Goal: Task Accomplishment & Management: Manage account settings

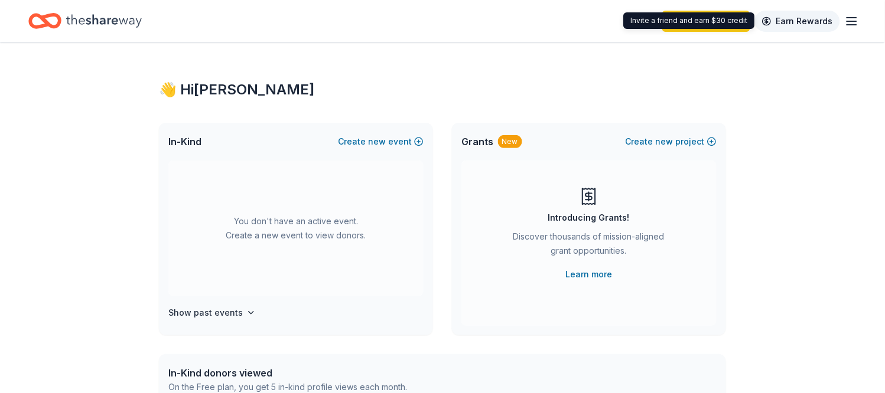
click at [796, 19] on link "Earn Rewards" at bounding box center [797, 21] width 85 height 21
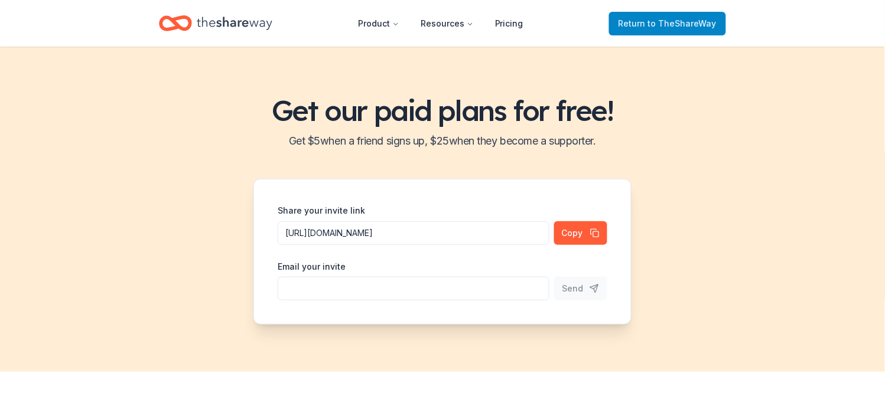
click at [682, 24] on span "to TheShareWay" at bounding box center [682, 23] width 69 height 10
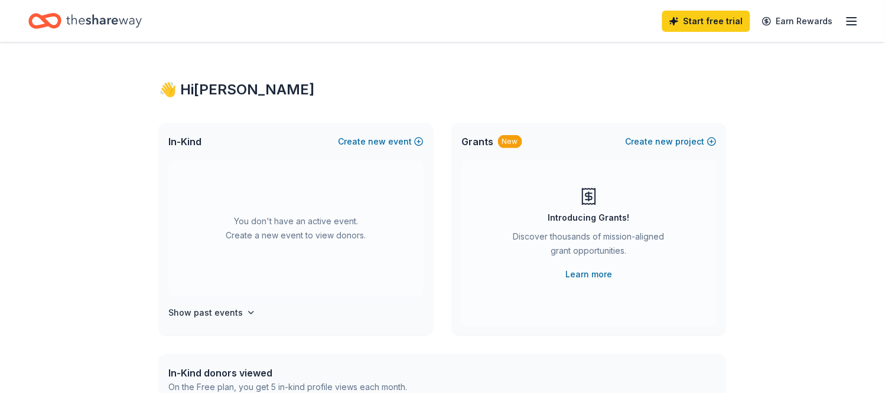
click at [857, 19] on icon "button" at bounding box center [852, 21] width 14 height 14
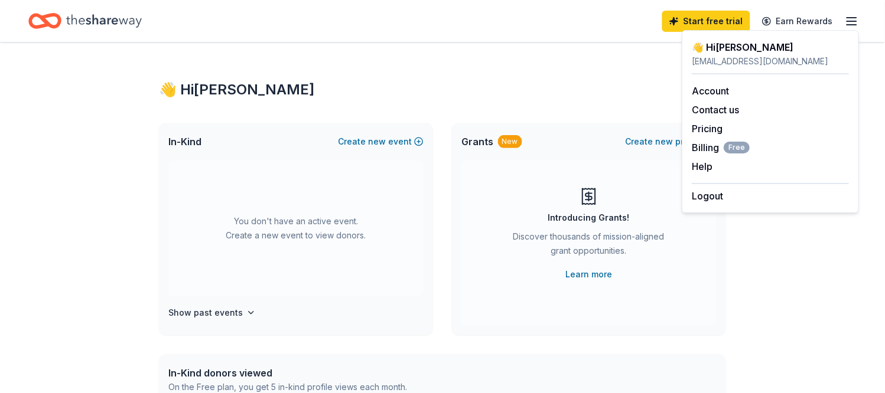
click at [713, 62] on div "jackieponder@me.com" at bounding box center [770, 61] width 157 height 14
click at [713, 92] on link "Account" at bounding box center [710, 91] width 37 height 12
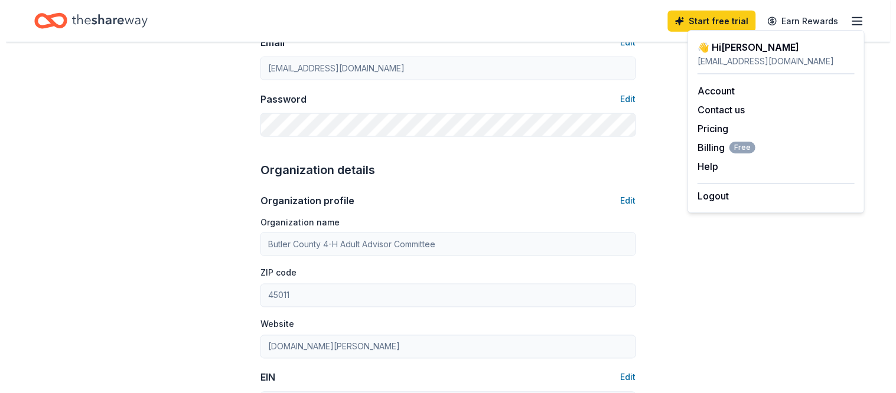
scroll to position [328, 0]
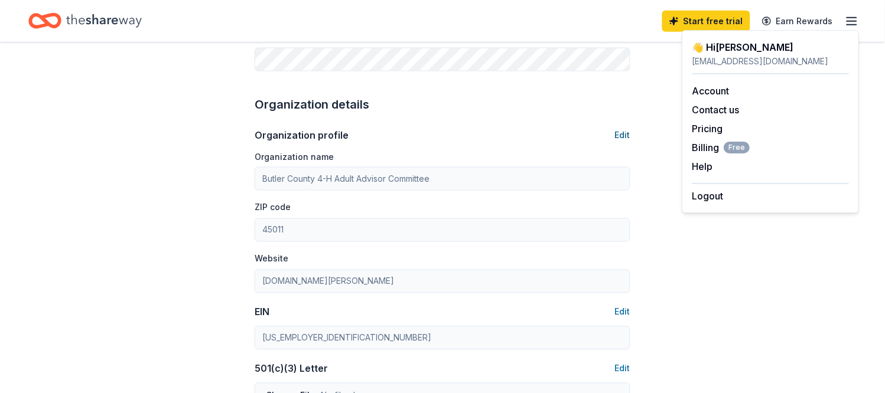
click at [626, 132] on button "Edit" at bounding box center [622, 135] width 15 height 14
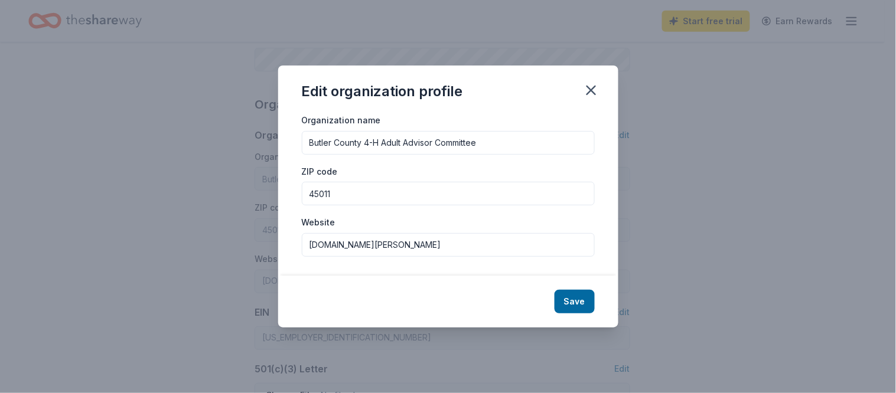
drag, startPoint x: 511, startPoint y: 143, endPoint x: 366, endPoint y: 148, distance: 145.4
click at [366, 148] on input "Butler County 4-H Adult Advisor Committee" at bounding box center [448, 143] width 293 height 24
type input "Butler County Meat Goat Association"
type input "www.bcmgaohio.com"
click at [571, 299] on button "Save" at bounding box center [575, 302] width 40 height 24
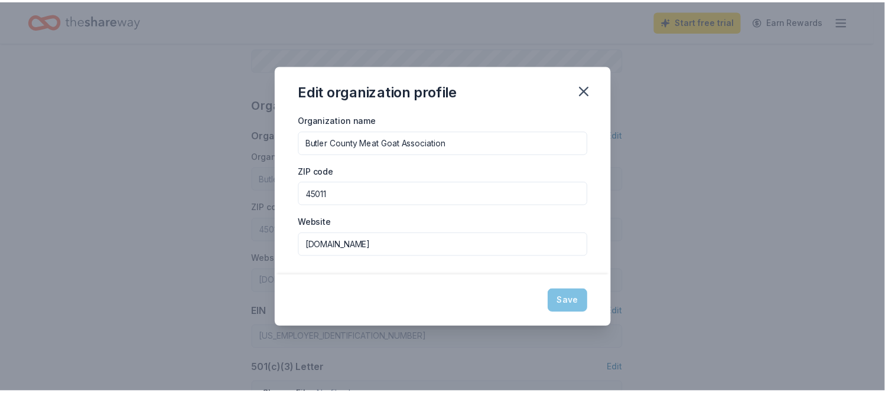
scroll to position [327, 0]
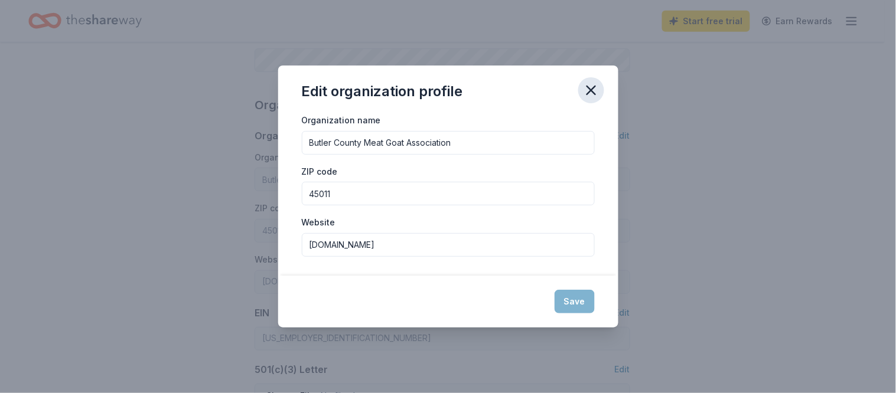
click at [592, 89] on icon "button" at bounding box center [591, 90] width 17 height 17
click at [583, 303] on div "Save" at bounding box center [448, 302] width 340 height 52
click at [425, 250] on input "www.bcmgaohio.com" at bounding box center [448, 245] width 293 height 24
type input "Butler County Meat Goat Association"
type input "www.bcmgaohio.com"
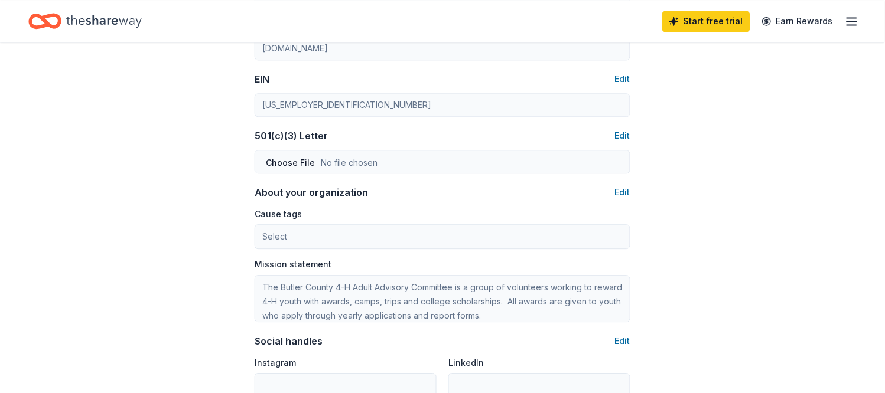
scroll to position [589, 0]
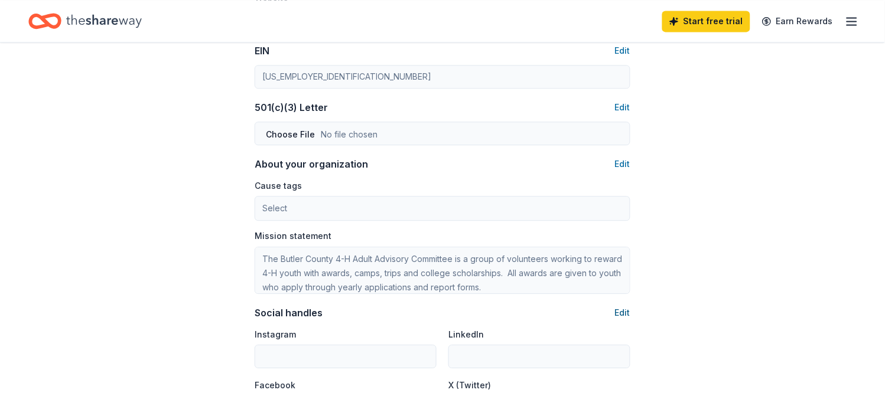
click at [621, 311] on button "Edit" at bounding box center [622, 313] width 15 height 14
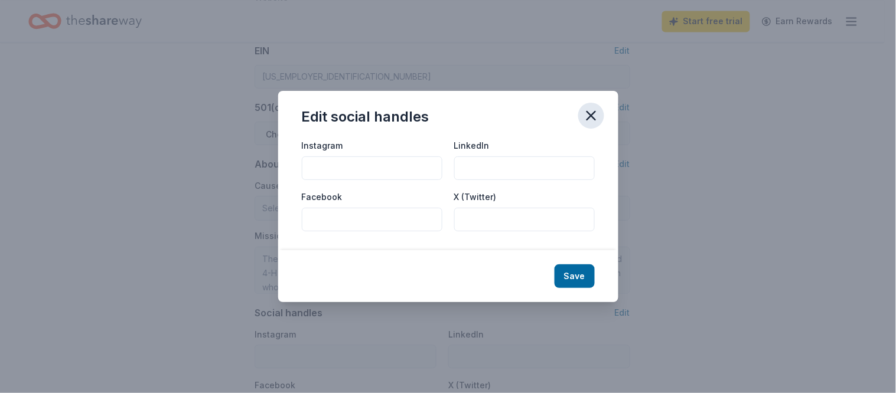
click at [588, 116] on icon "button" at bounding box center [591, 115] width 17 height 17
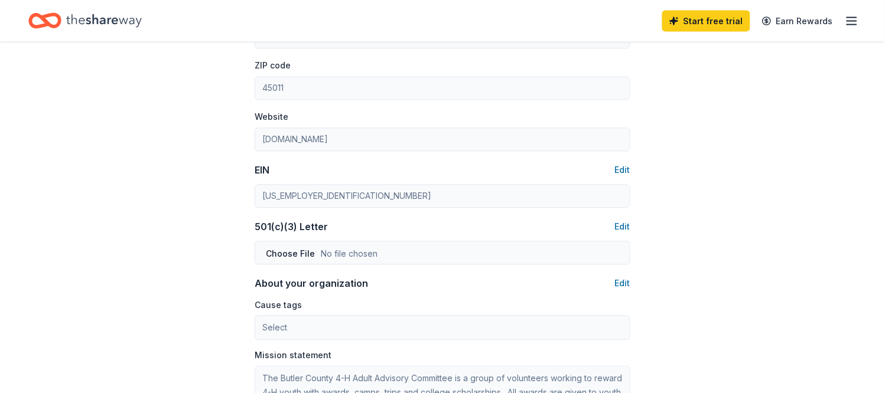
scroll to position [458, 0]
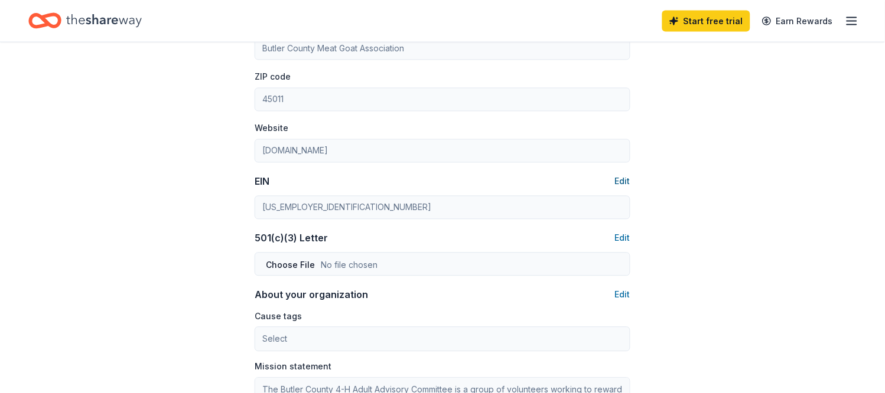
click at [622, 182] on button "Edit" at bounding box center [622, 182] width 15 height 14
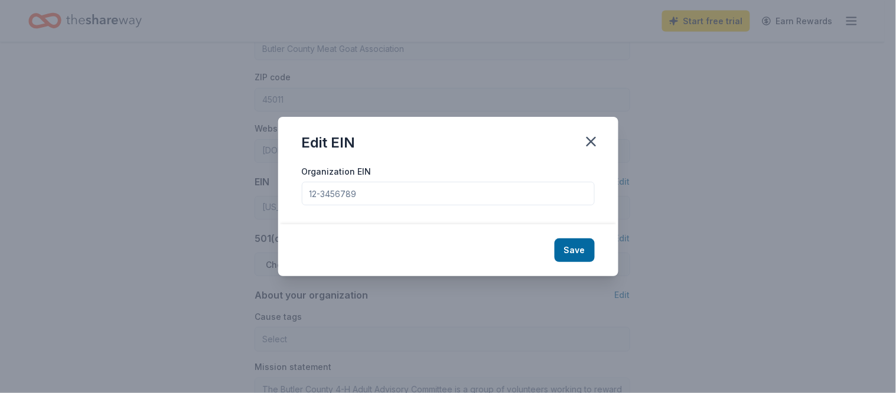
drag, startPoint x: 374, startPoint y: 196, endPoint x: 243, endPoint y: 188, distance: 131.4
click at [243, 188] on div "Edit EIN Organization EIN Save" at bounding box center [448, 196] width 896 height 393
type input "45-3351518"
click at [573, 249] on button "Save" at bounding box center [575, 251] width 40 height 24
type input "45-3351518"
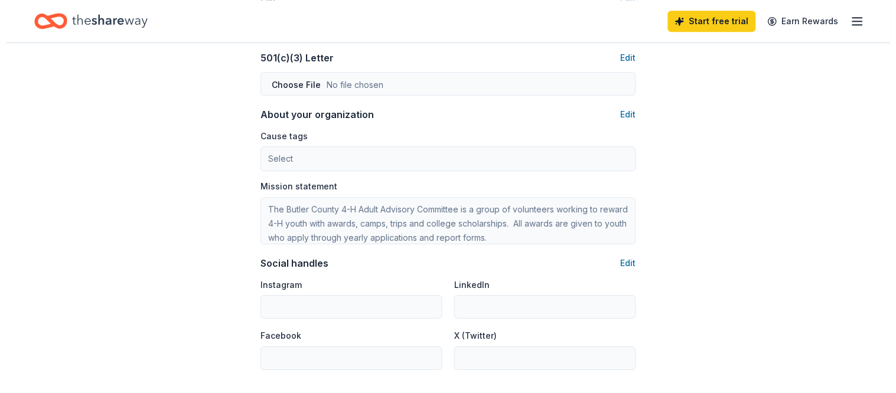
scroll to position [656, 0]
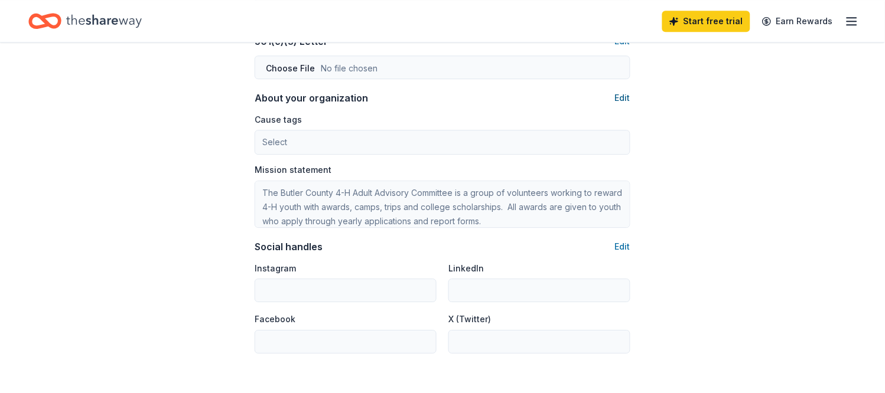
click at [620, 97] on button "Edit" at bounding box center [622, 98] width 15 height 14
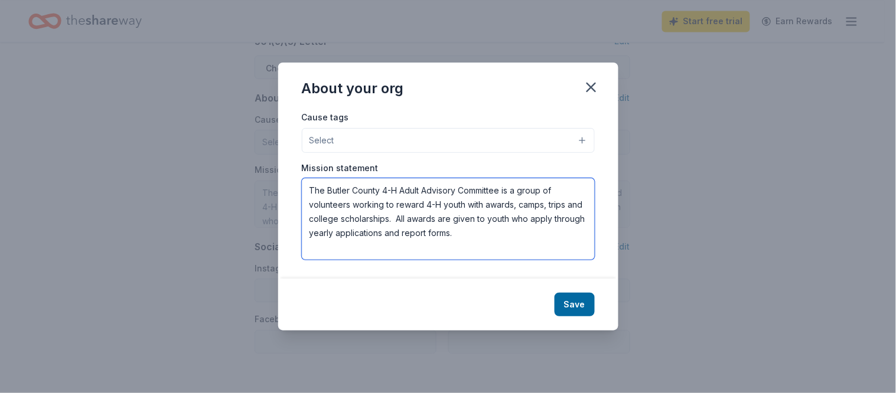
drag, startPoint x: 505, startPoint y: 233, endPoint x: 239, endPoint y: 183, distance: 271.0
click at [239, 183] on div "About your org Cause tags Select Mission statement The Butler County 4-H Adult …" at bounding box center [448, 196] width 896 height 393
paste textarea "CMGA was established in 2011, to promote meat goat breeds in Butler County and,…"
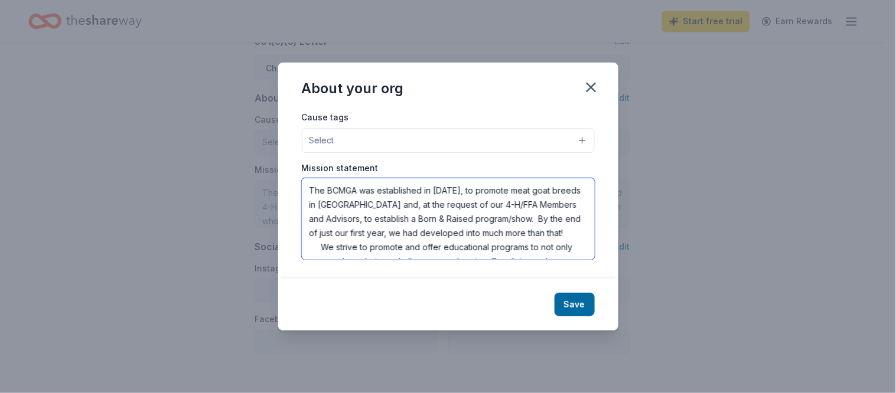
scroll to position [92, 0]
type textarea "The BCMGA was established in [DATE], to promote meat goat breeds in [GEOGRAPHIC…"
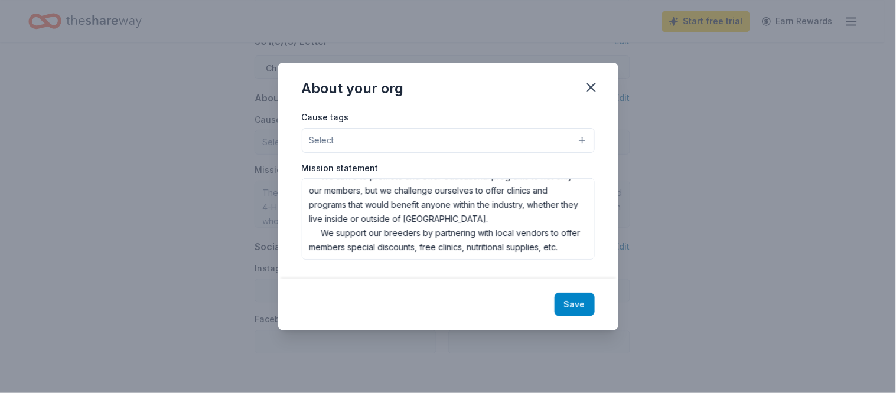
click at [574, 305] on button "Save" at bounding box center [575, 305] width 40 height 24
click at [473, 139] on button "Select" at bounding box center [448, 140] width 293 height 25
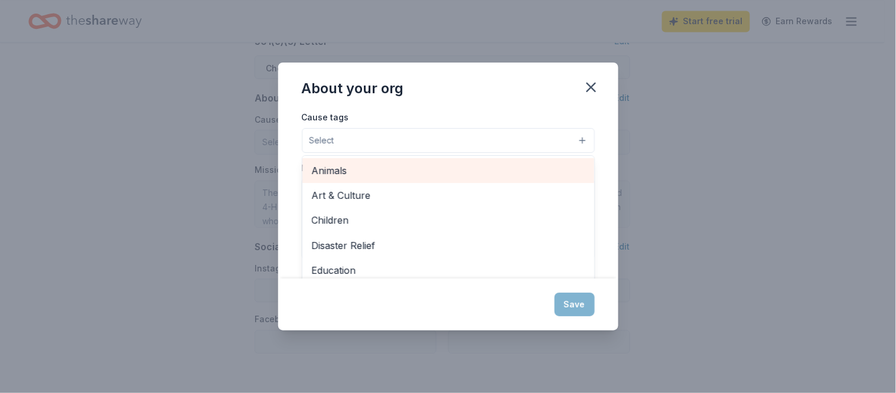
type textarea "The BCMGA was established in [DATE], to promote meat goat breeds in [GEOGRAPHIC…"
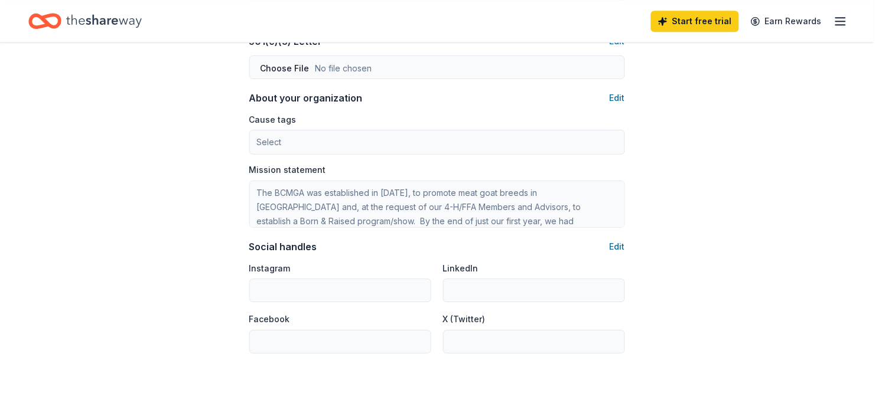
click at [327, 167] on div "Mission statement The BCMGA was established in 2011, to promote meat goat breed…" at bounding box center [437, 196] width 376 height 64
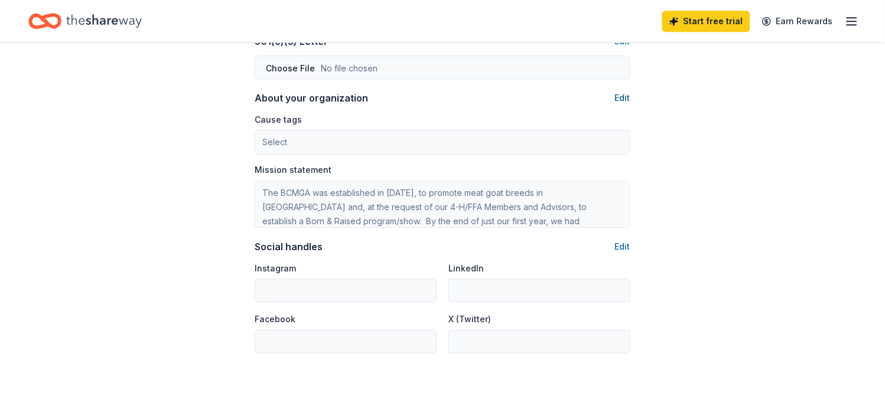
click at [622, 97] on button "Edit" at bounding box center [622, 98] width 15 height 14
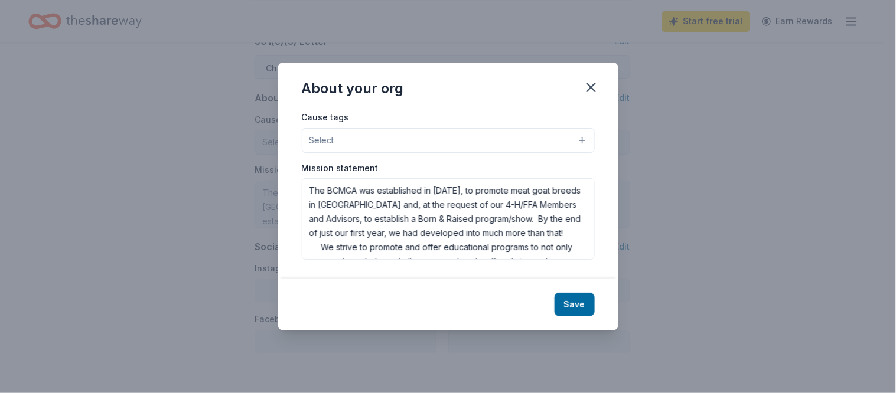
click at [341, 137] on button "Select" at bounding box center [448, 140] width 293 height 25
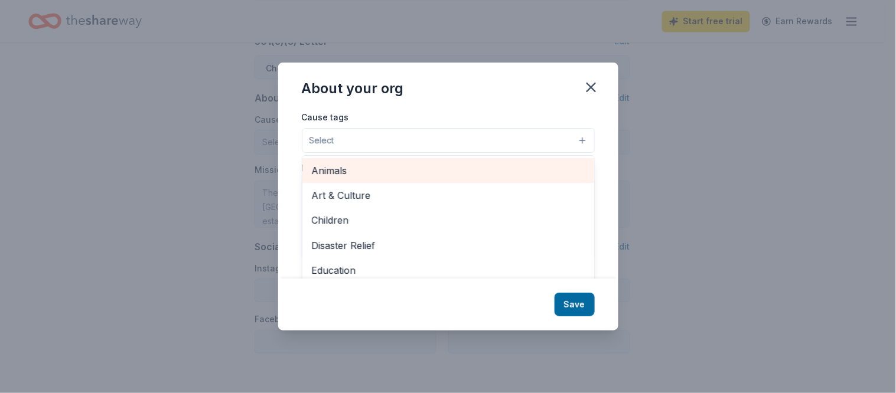
click at [338, 174] on span "Animals" at bounding box center [448, 170] width 273 height 15
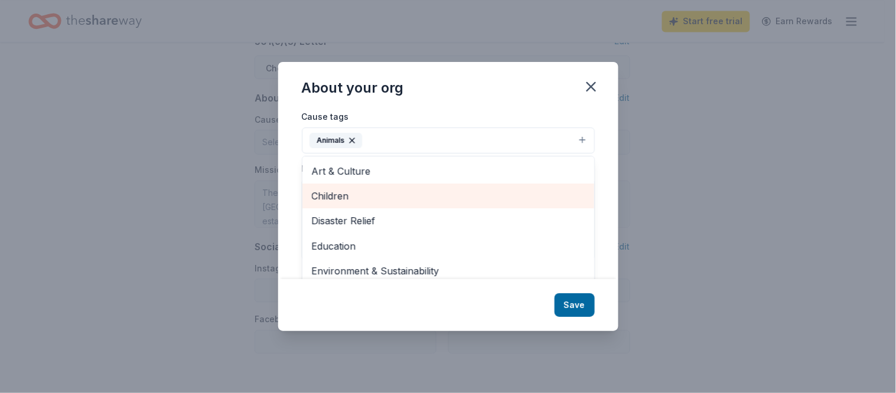
click at [344, 195] on span "Children" at bounding box center [448, 195] width 273 height 15
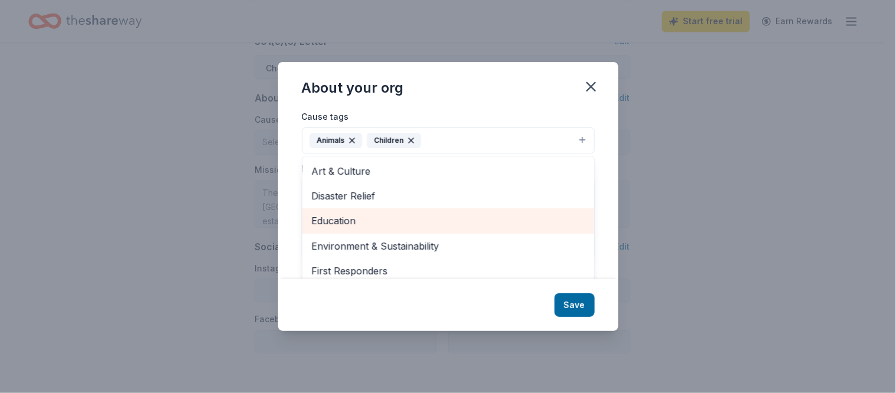
click at [331, 220] on span "Education" at bounding box center [448, 220] width 273 height 15
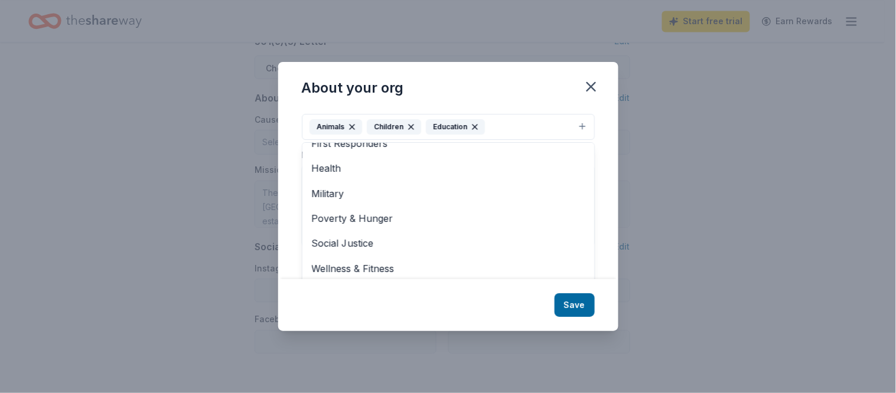
scroll to position [18, 0]
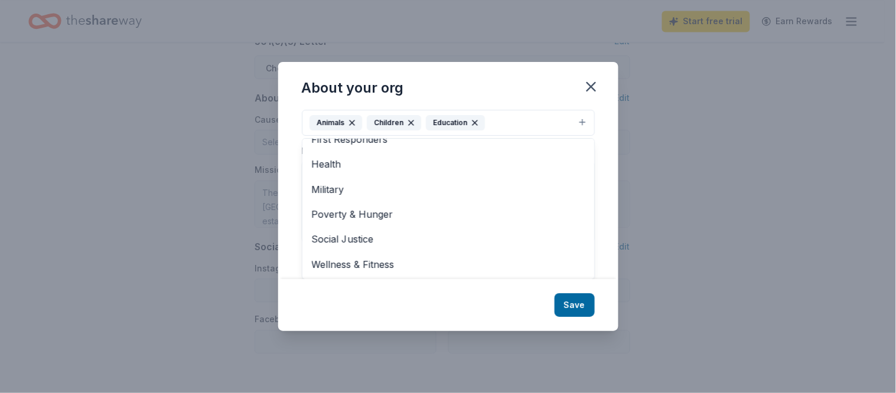
click at [568, 302] on div "About your org Cause tags Animals Children Education Art & Culture Disaster Rel…" at bounding box center [448, 196] width 340 height 269
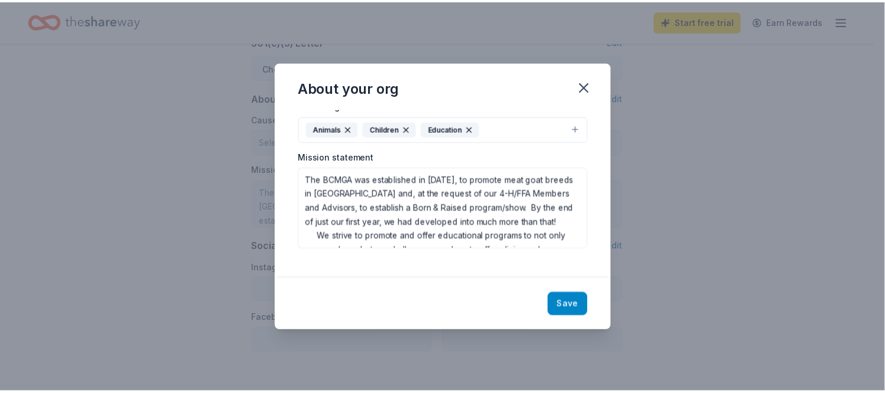
scroll to position [0, 0]
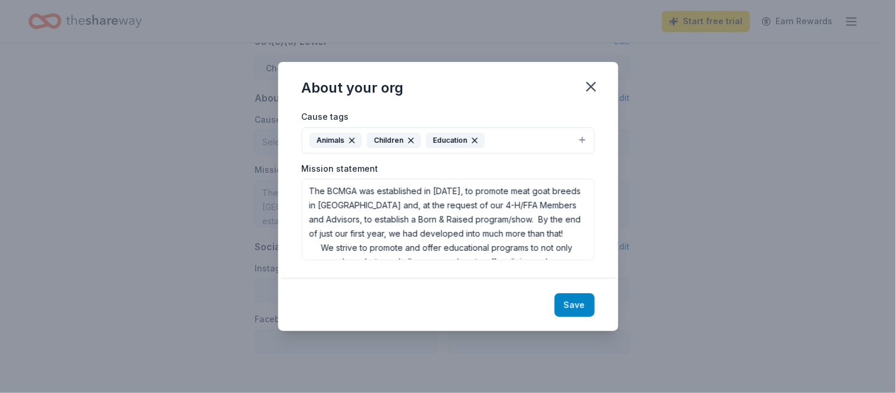
click at [575, 301] on button "Save" at bounding box center [575, 306] width 40 height 24
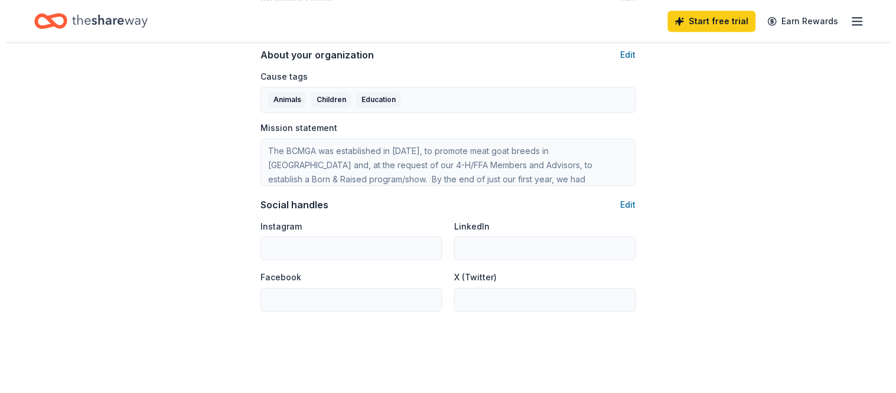
scroll to position [721, 0]
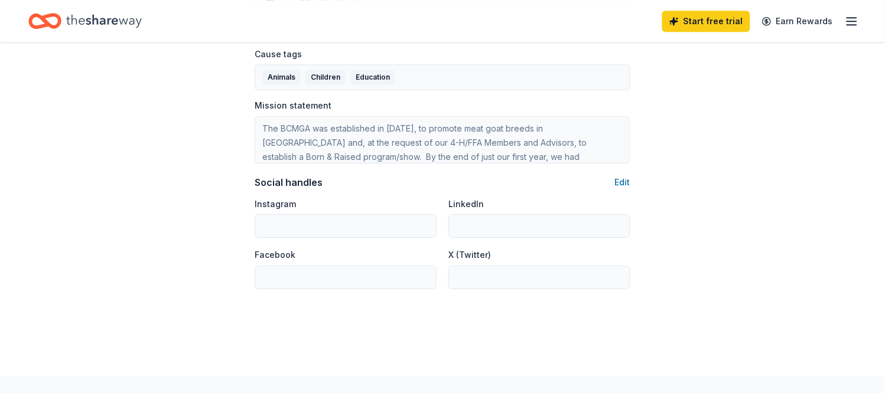
click at [306, 285] on input "Facebook" at bounding box center [346, 278] width 182 height 24
click at [624, 183] on button "Edit" at bounding box center [622, 182] width 15 height 14
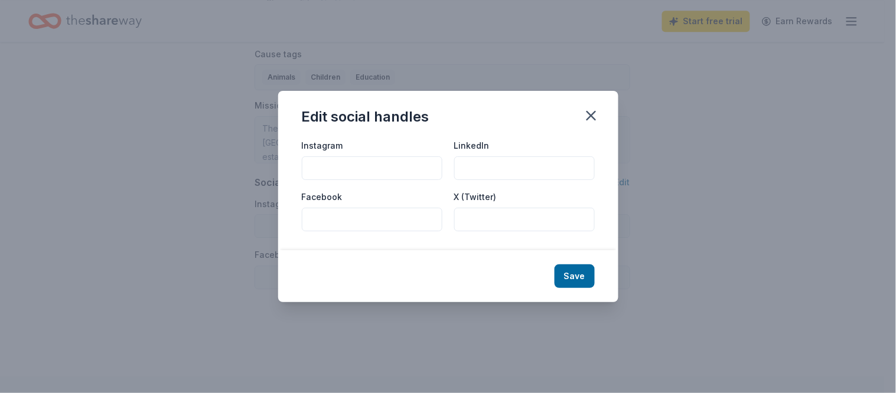
click at [356, 219] on input "Facebook" at bounding box center [372, 220] width 141 height 24
paste input "https://www.facebook.com/bcmgaohio"
type input "https://www.facebook.com/bcmgaohio"
click at [580, 276] on button "Save" at bounding box center [575, 277] width 40 height 24
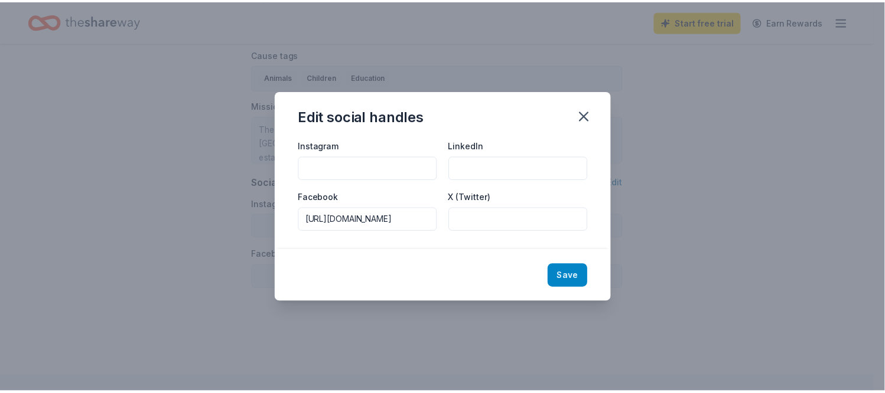
scroll to position [0, 0]
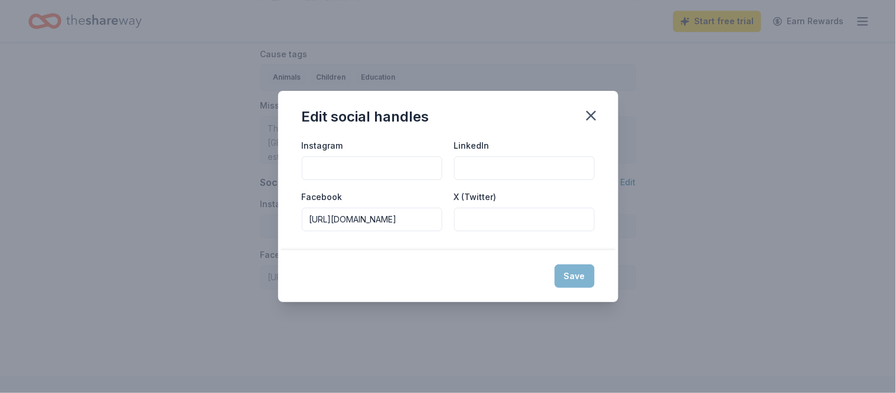
type input "https://www.facebook.com/bcmgaohio"
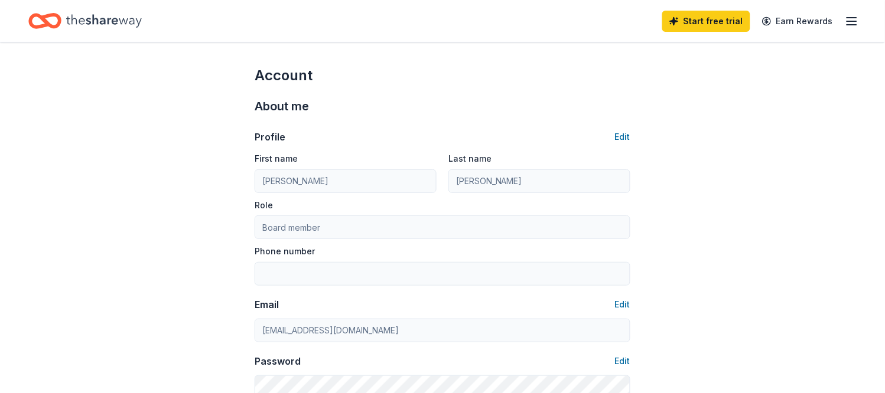
click at [849, 20] on icon "button" at bounding box center [852, 21] width 14 height 14
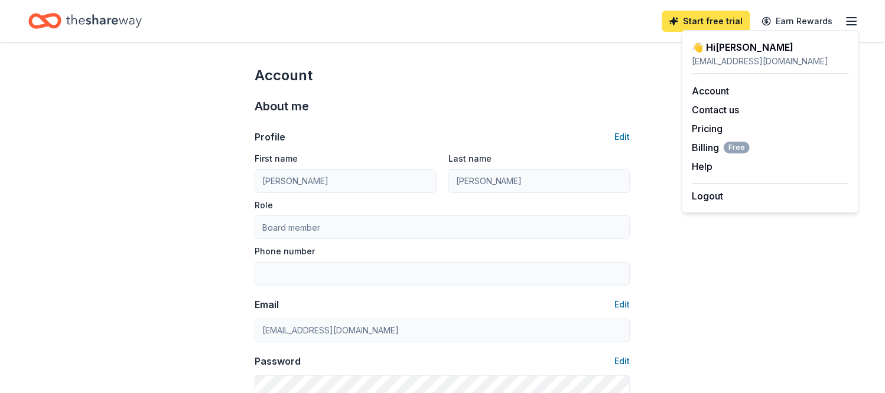
click at [710, 19] on link "Start free trial" at bounding box center [706, 21] width 88 height 21
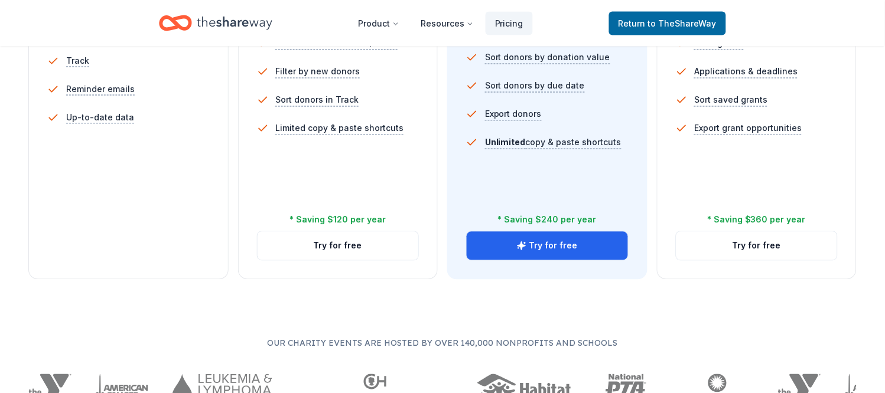
scroll to position [131, 0]
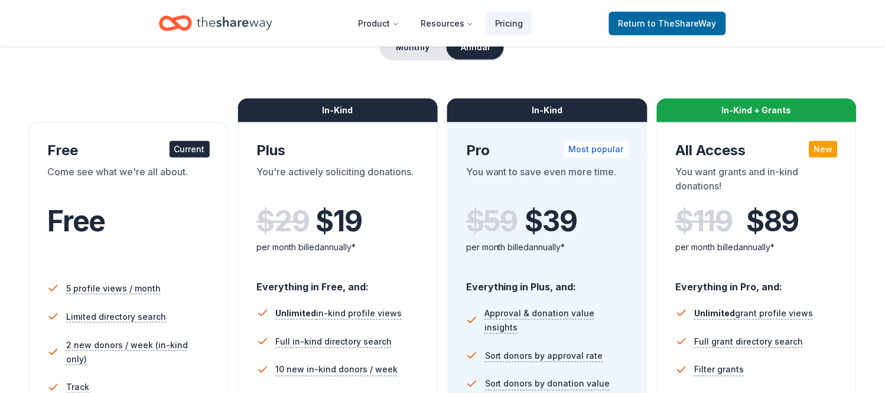
click at [131, 177] on div "Come see what we're all about." at bounding box center [128, 181] width 162 height 33
click at [190, 150] on div "Current" at bounding box center [190, 149] width 40 height 17
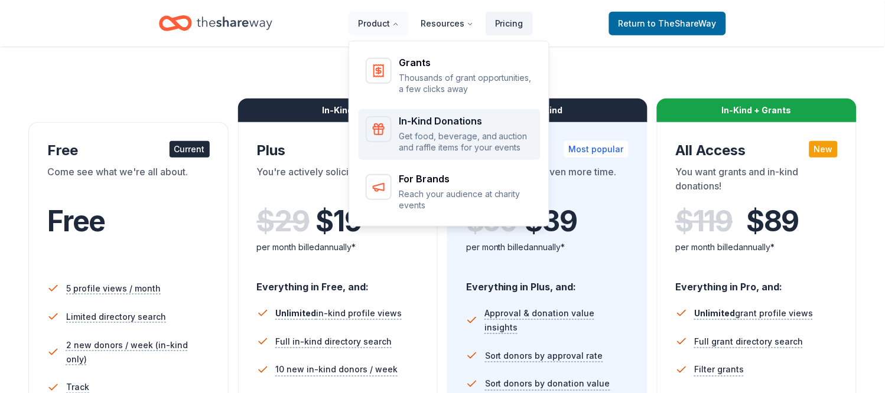
click at [380, 135] on icon "Main" at bounding box center [378, 129] width 14 height 14
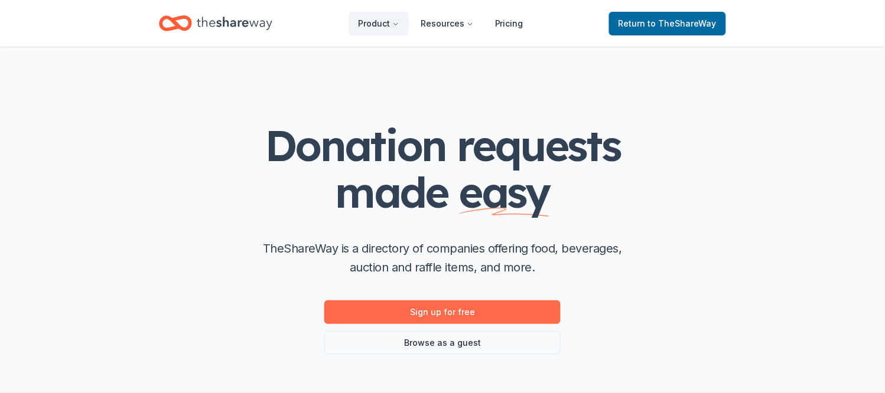
click at [441, 309] on link "Sign up for free" at bounding box center [442, 313] width 236 height 24
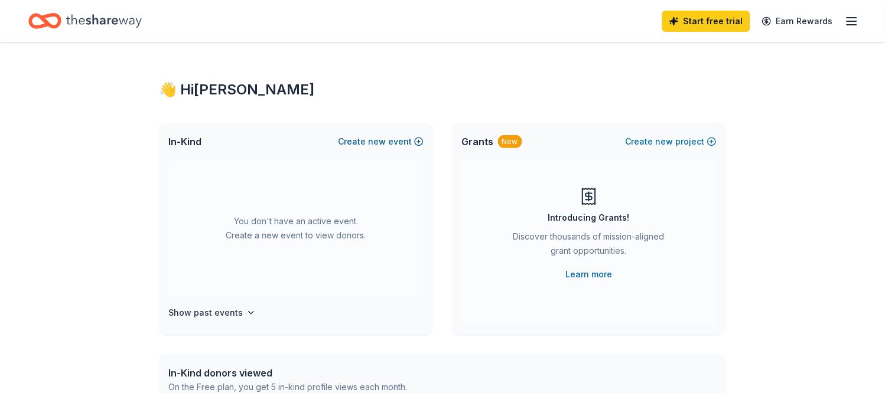
click at [392, 143] on button "Create new event" at bounding box center [381, 142] width 86 height 14
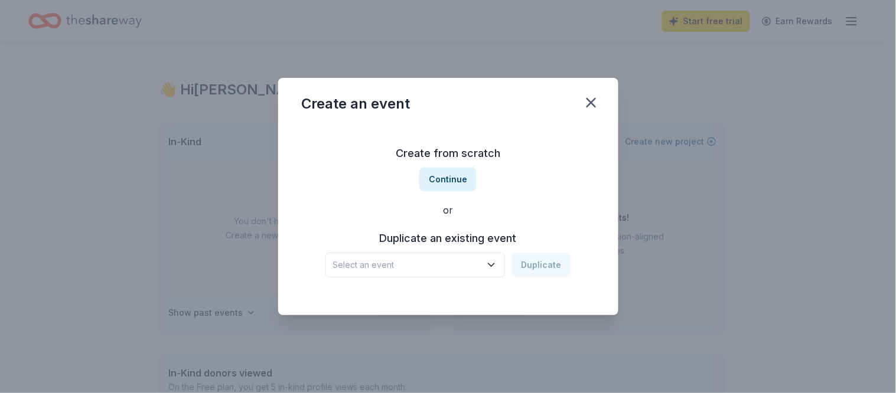
click at [427, 272] on span "Select an event" at bounding box center [407, 265] width 148 height 14
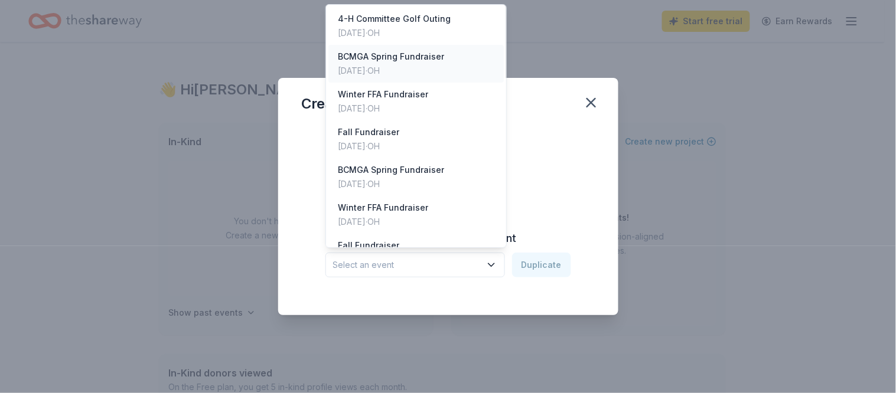
click at [394, 76] on div "Mar 22, 2025 · OH" at bounding box center [391, 71] width 106 height 14
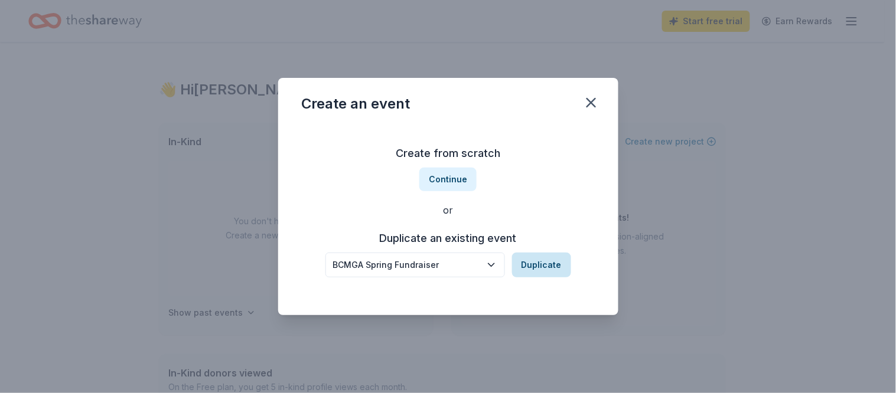
click at [532, 268] on button "Duplicate" at bounding box center [541, 265] width 59 height 25
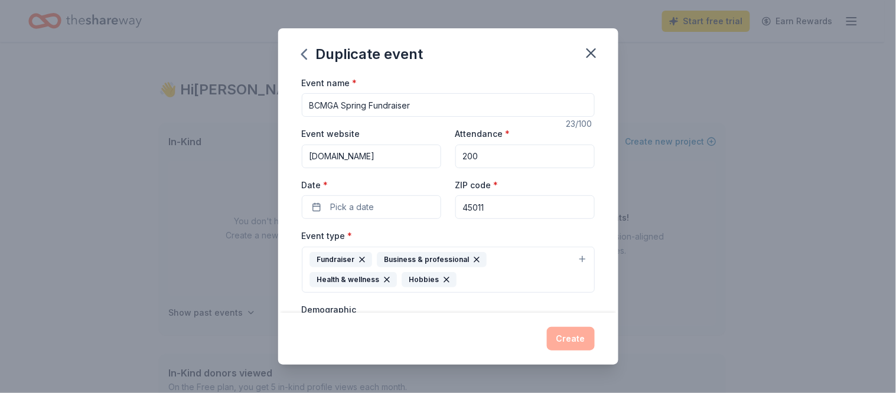
drag, startPoint x: 368, startPoint y: 105, endPoint x: 344, endPoint y: 105, distance: 24.2
click at [344, 105] on input "BCMGA Spring Fundraiser" at bounding box center [448, 105] width 293 height 24
type input "BCMGA Fall Fundraiser"
click at [374, 208] on span "Pick a date" at bounding box center [353, 207] width 44 height 14
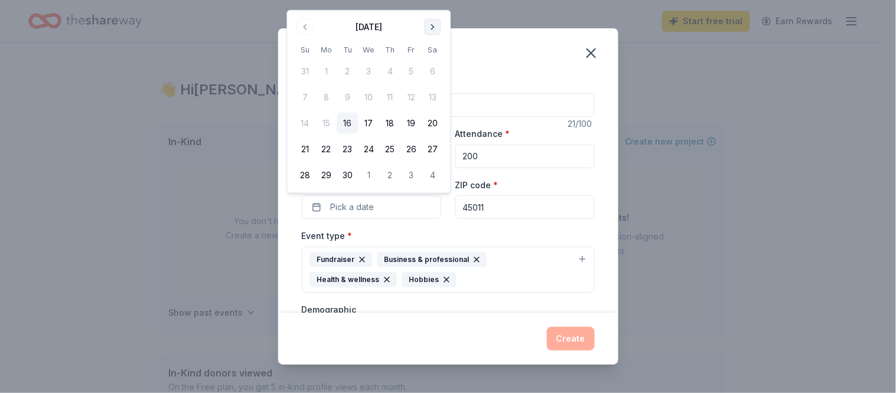
click at [435, 27] on button "Go to next month" at bounding box center [433, 27] width 17 height 17
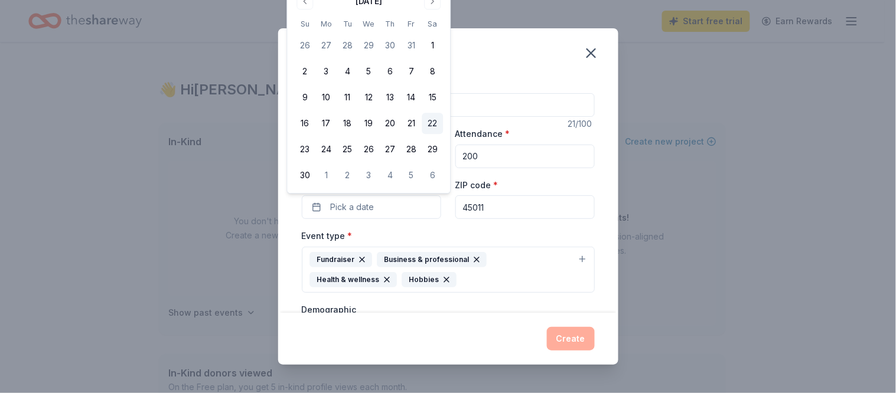
click at [429, 123] on button "22" at bounding box center [432, 123] width 21 height 21
click at [481, 259] on icon "button" at bounding box center [476, 259] width 9 height 9
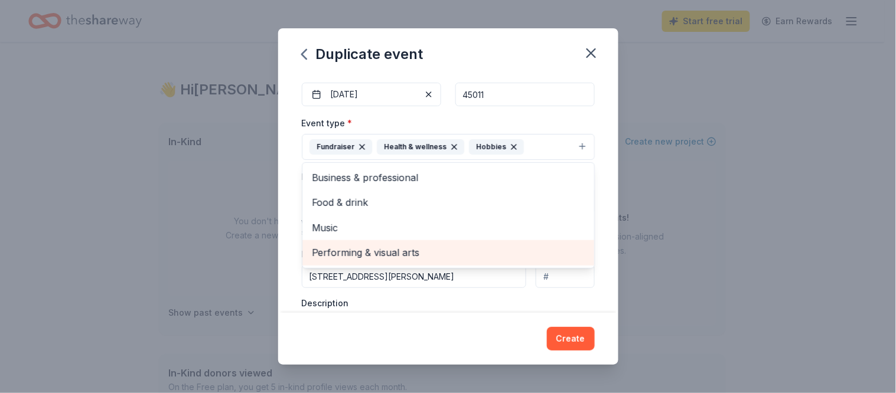
scroll to position [66, 0]
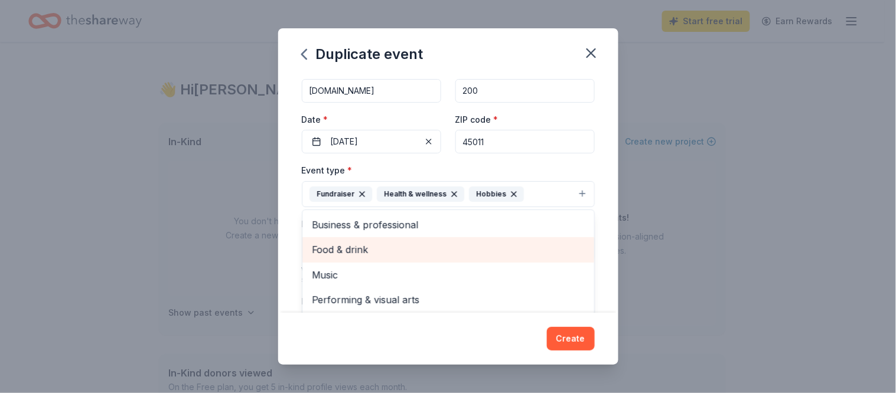
click at [348, 253] on span "Food & drink" at bounding box center [448, 249] width 273 height 15
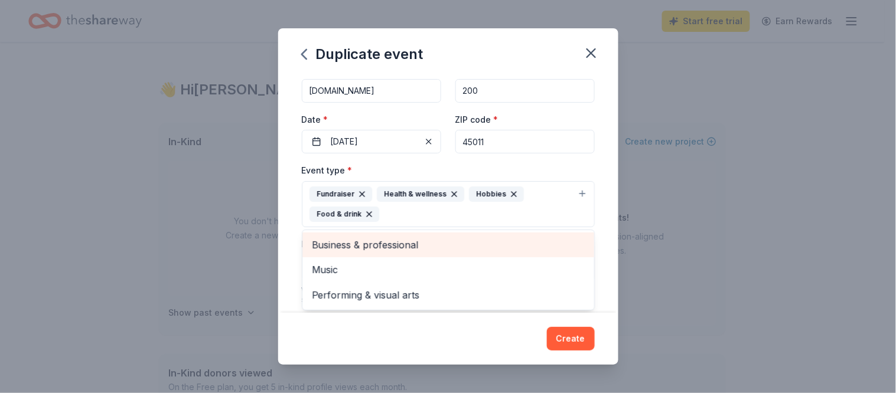
click at [347, 247] on span "Business & professional" at bounding box center [448, 244] width 273 height 15
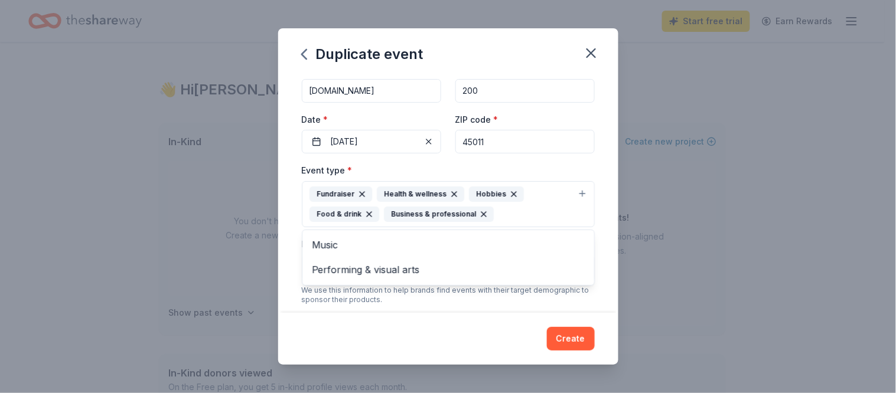
click at [572, 343] on div "Duplicate event Event name * BCMGA Fall Fundraiser 21 /100 Event website www.bc…" at bounding box center [448, 196] width 340 height 337
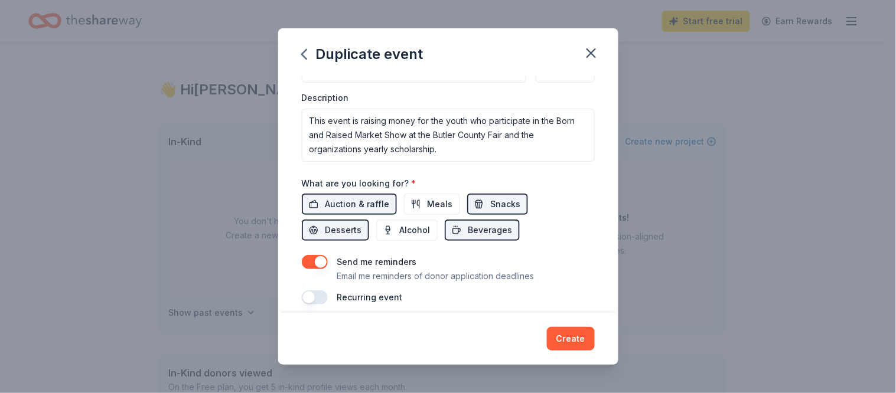
scroll to position [347, 0]
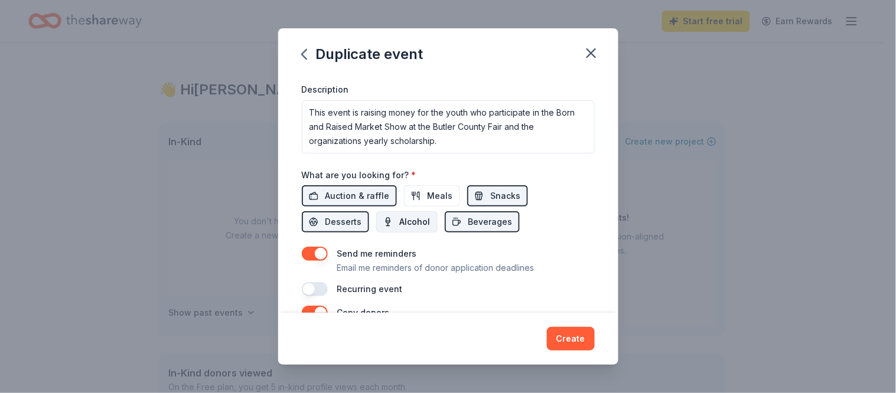
click at [408, 221] on span "Alcohol" at bounding box center [415, 222] width 31 height 14
click at [429, 193] on span "Meals" at bounding box center [440, 196] width 25 height 14
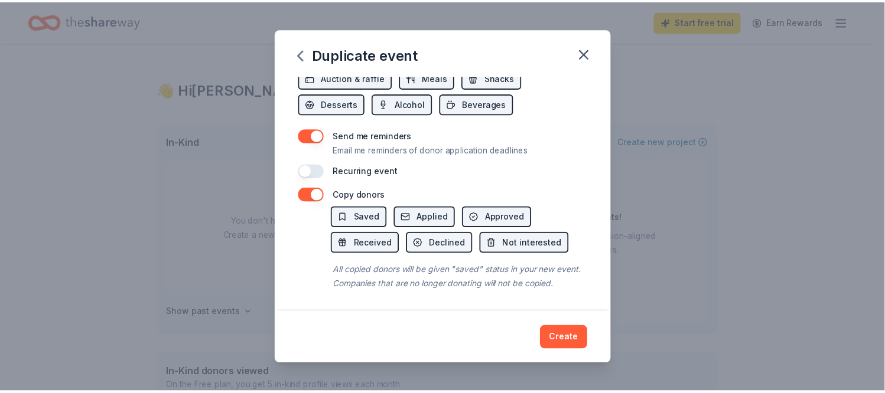
scroll to position [480, 0]
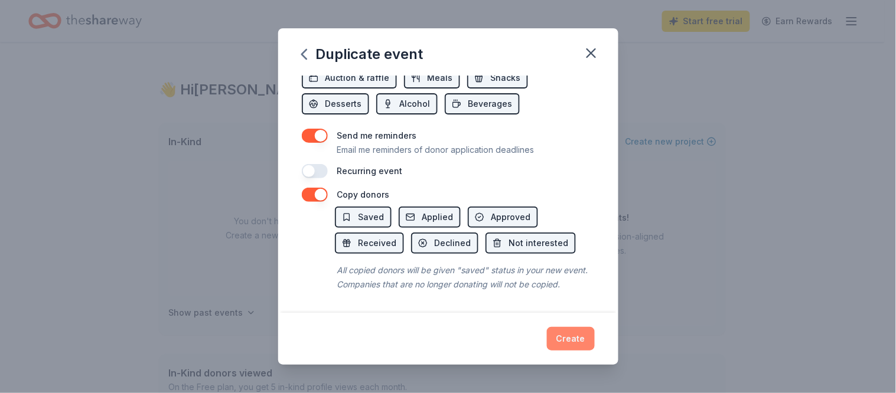
click at [574, 335] on button "Create" at bounding box center [571, 339] width 48 height 24
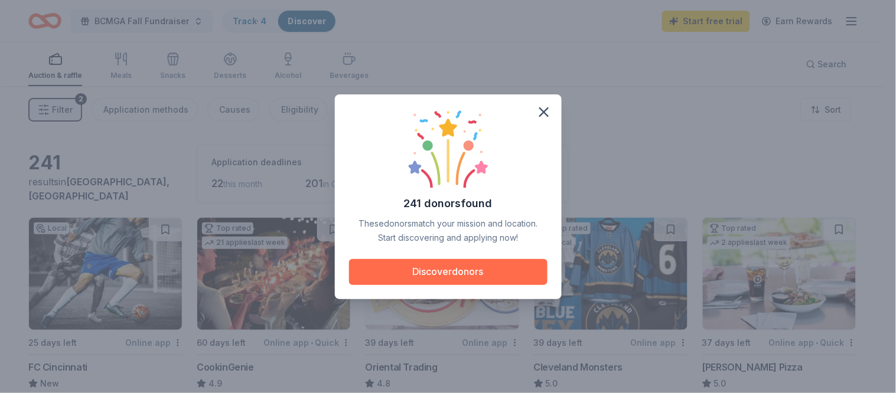
click at [448, 276] on button "Discover donors" at bounding box center [448, 272] width 198 height 26
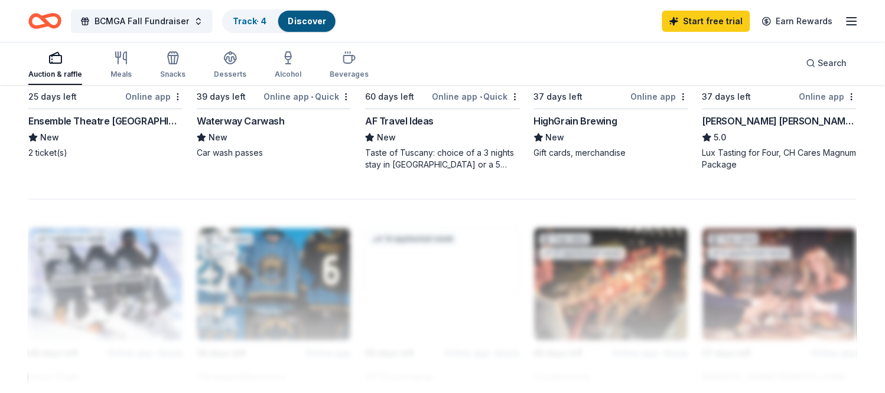
scroll to position [787, 0]
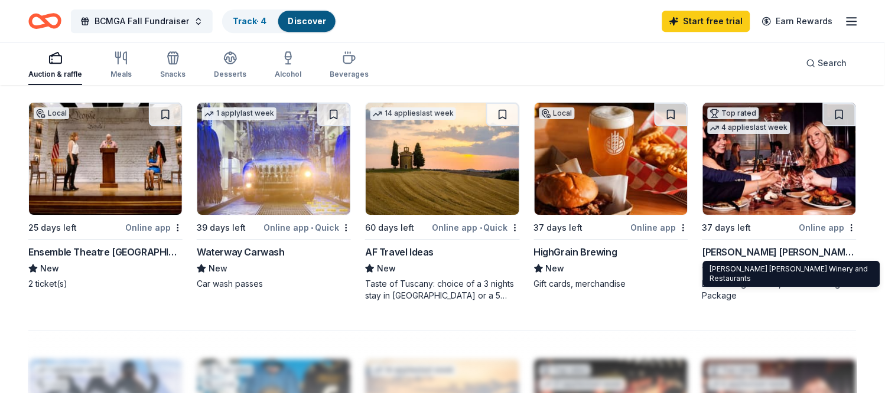
click at [771, 249] on div "Cooper's Hawk Winery and Restaurants" at bounding box center [779, 252] width 154 height 14
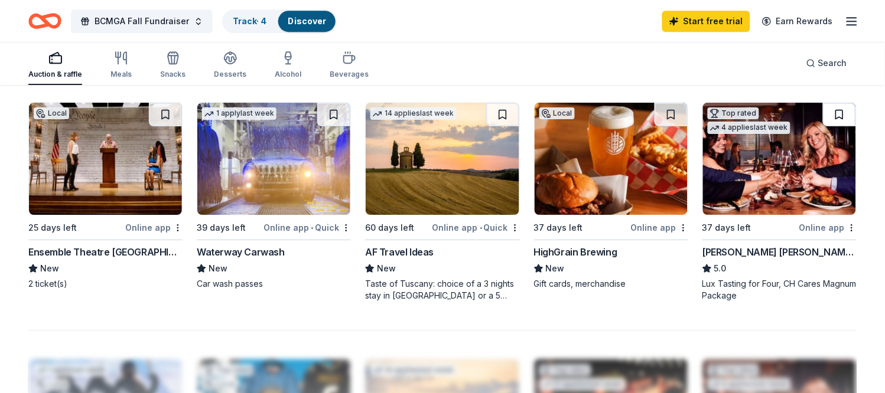
click at [839, 112] on button at bounding box center [839, 115] width 33 height 24
click at [576, 250] on div "HighGrain Brewing" at bounding box center [575, 252] width 83 height 14
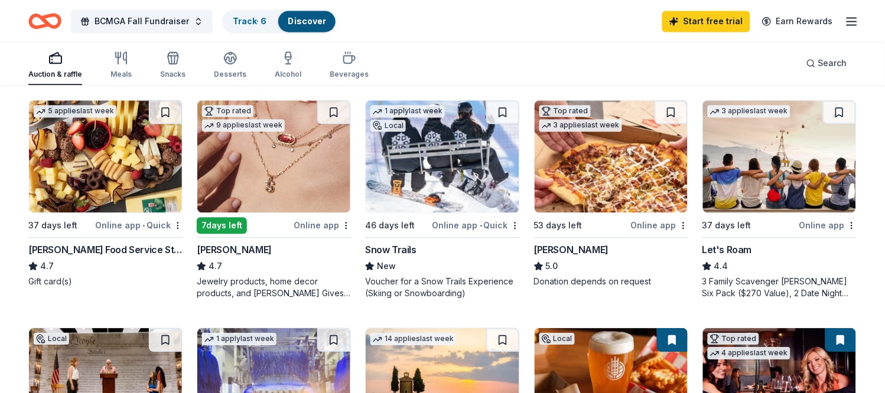
scroll to position [591, 0]
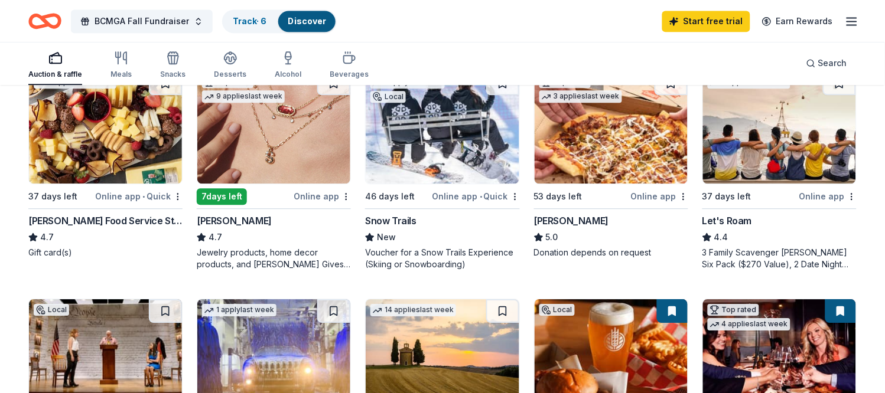
click at [727, 216] on div "Let's Roam" at bounding box center [727, 221] width 50 height 14
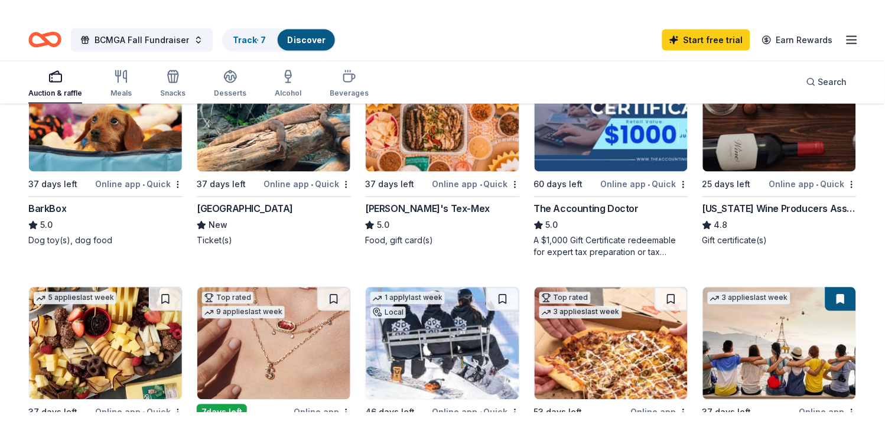
scroll to position [328, 0]
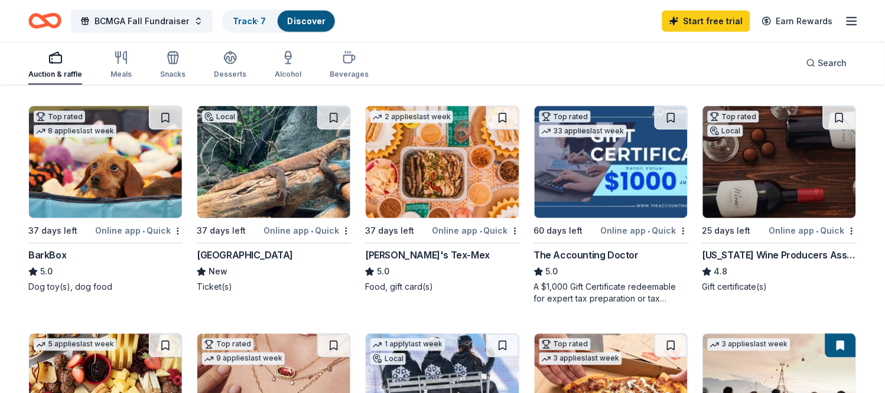
click at [429, 168] on img at bounding box center [442, 162] width 153 height 112
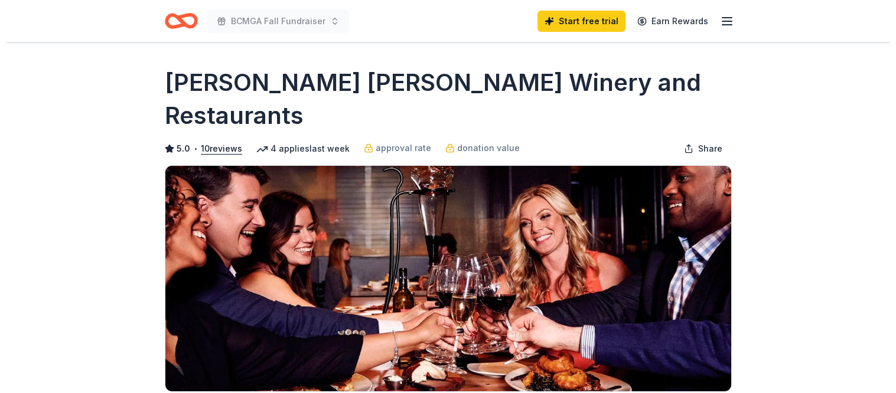
scroll to position [131, 0]
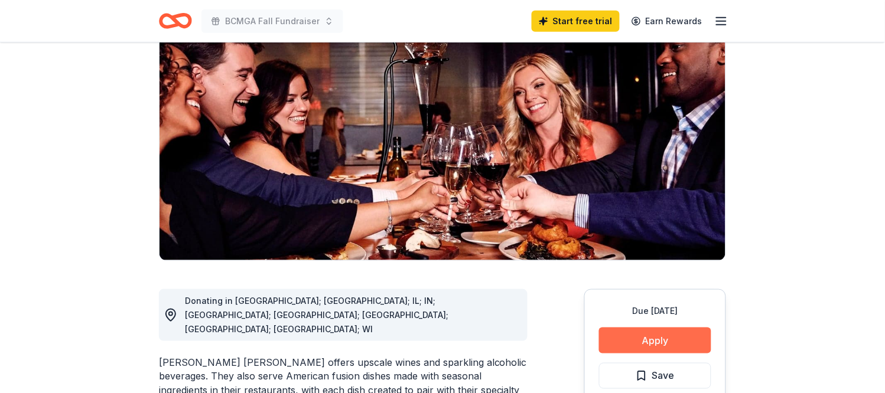
click at [666, 328] on button "Apply" at bounding box center [655, 341] width 112 height 26
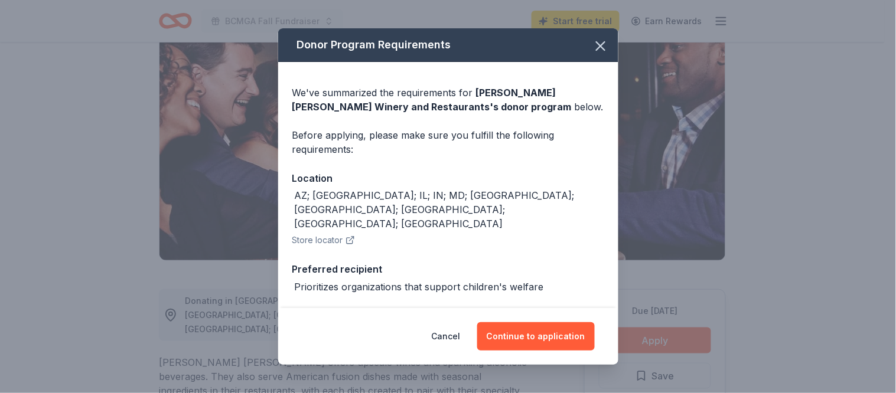
scroll to position [19, 0]
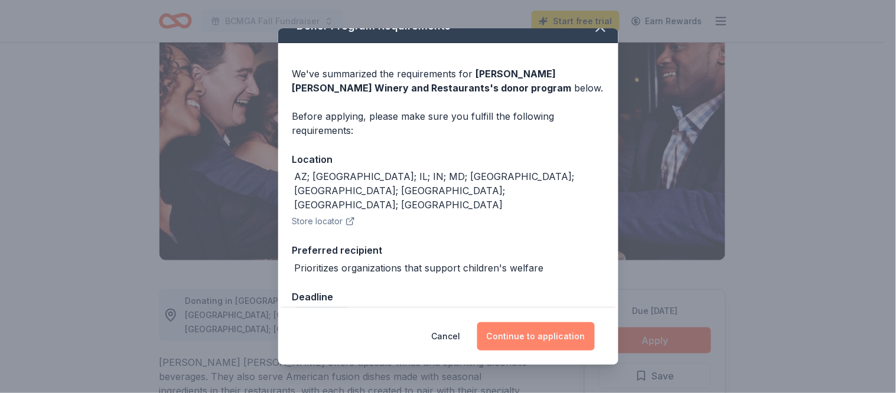
click at [540, 337] on button "Continue to application" at bounding box center [536, 336] width 118 height 28
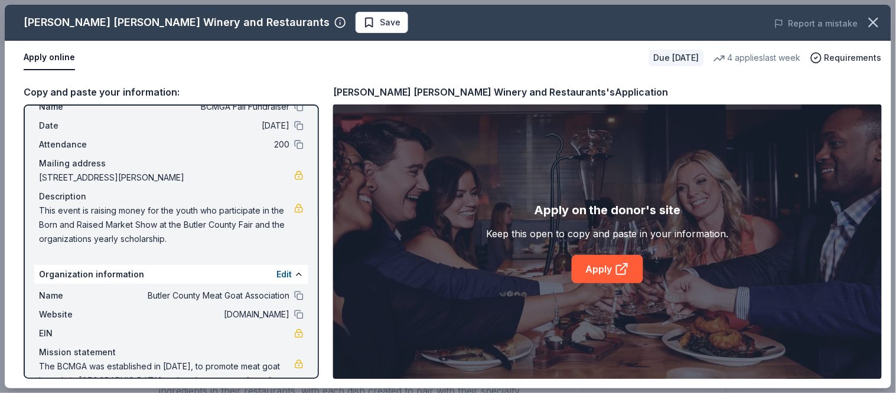
scroll to position [74, 0]
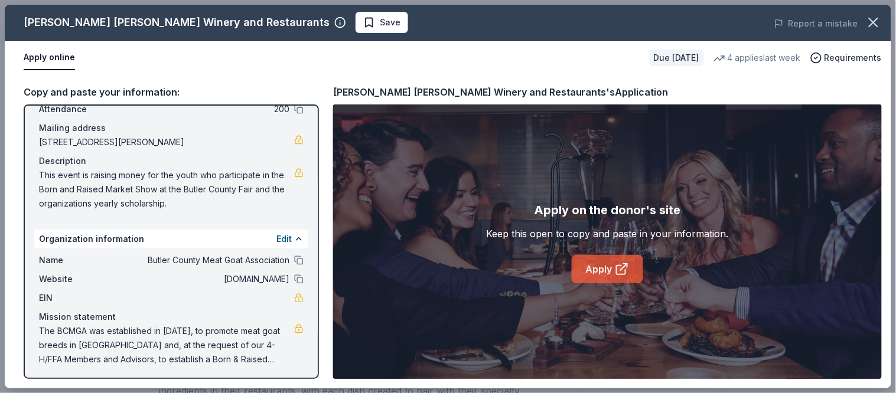
click at [621, 273] on icon at bounding box center [622, 269] width 14 height 14
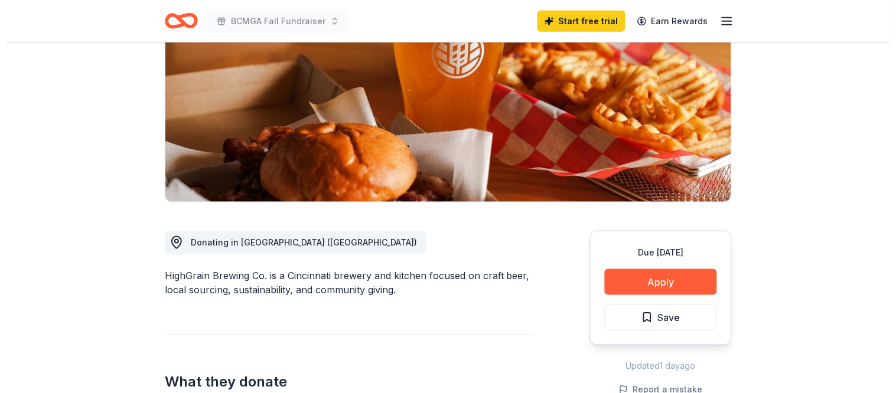
scroll to position [197, 0]
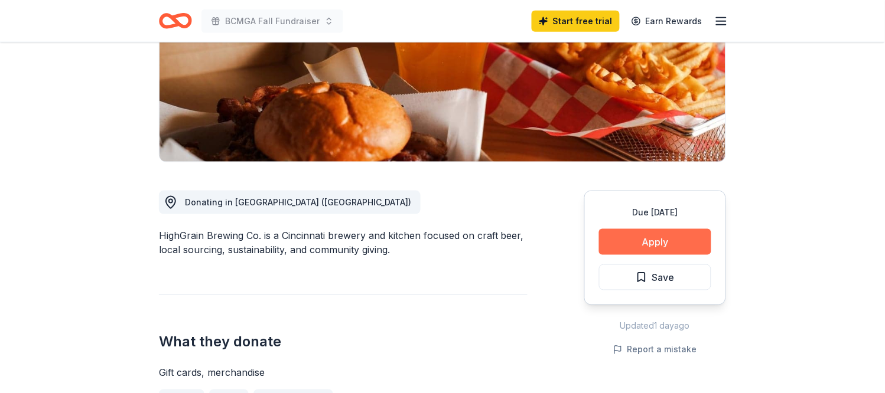
click at [647, 242] on button "Apply" at bounding box center [655, 242] width 112 height 26
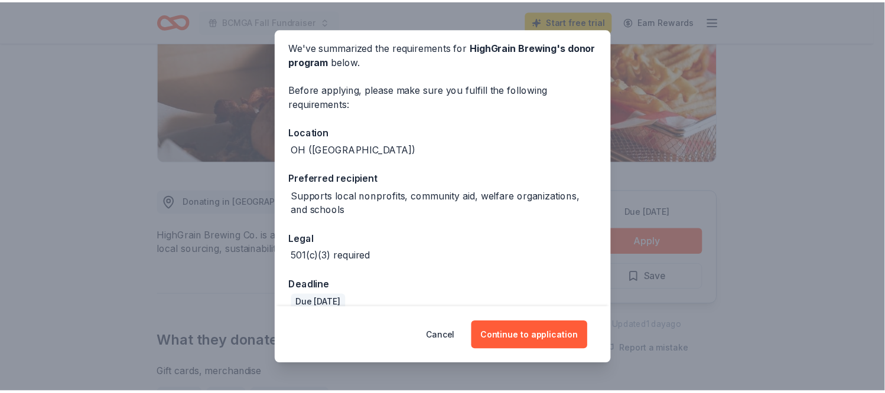
scroll to position [63, 0]
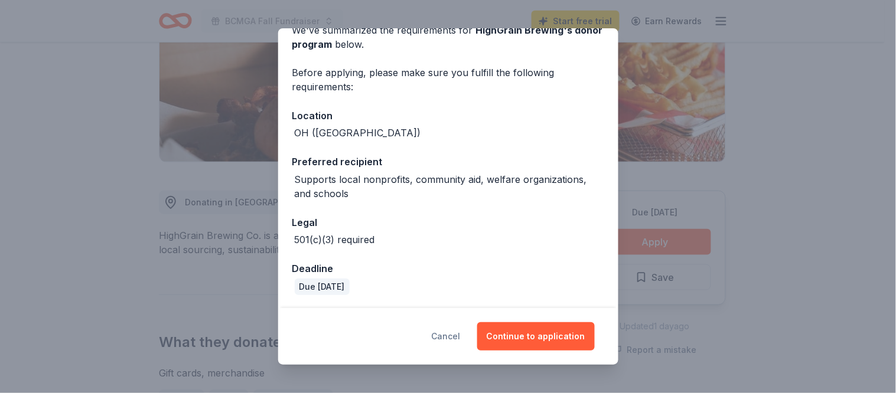
click at [445, 334] on button "Cancel" at bounding box center [446, 336] width 29 height 28
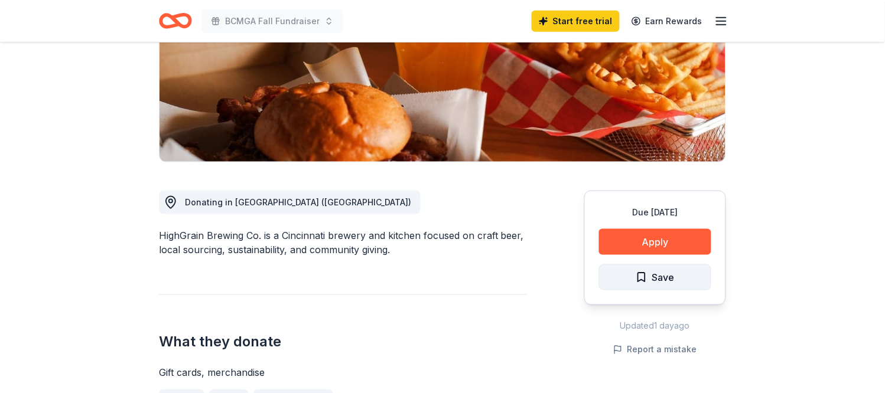
click at [630, 281] on button "Save" at bounding box center [655, 278] width 112 height 26
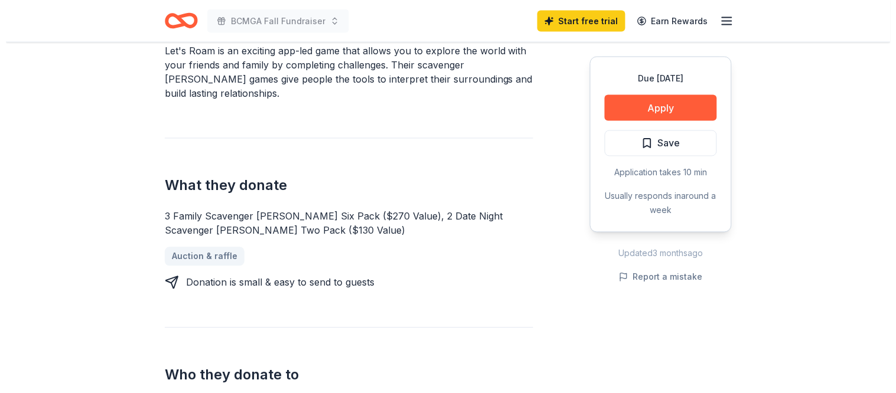
scroll to position [393, 0]
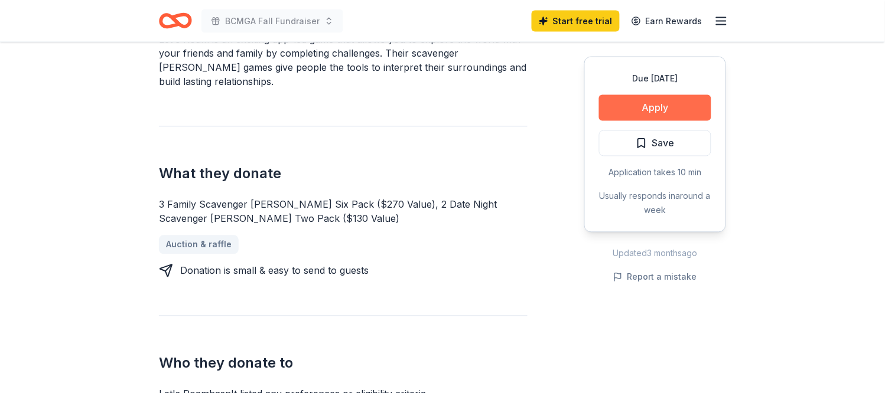
click at [647, 102] on button "Apply" at bounding box center [655, 108] width 112 height 26
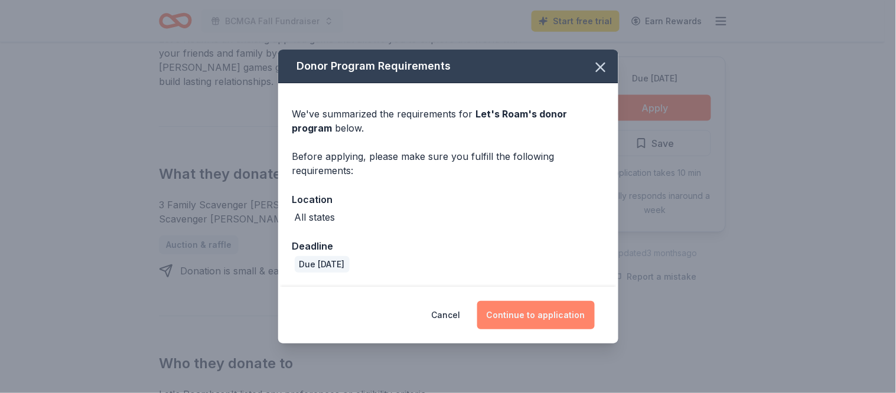
click at [539, 317] on button "Continue to application" at bounding box center [536, 315] width 118 height 28
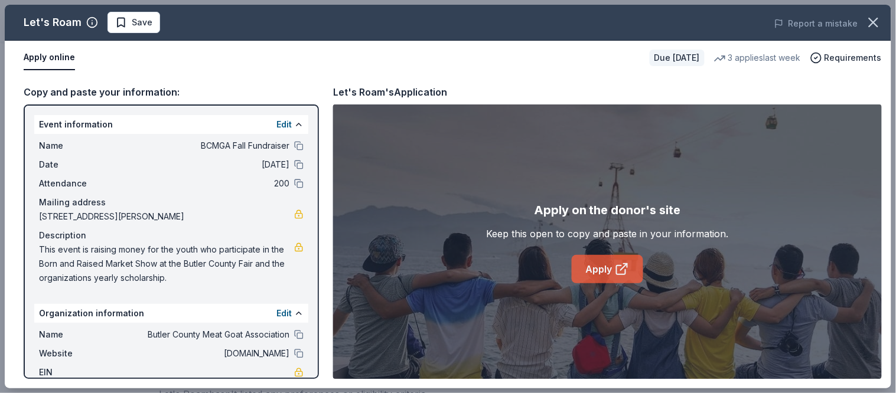
click at [611, 267] on link "Apply" at bounding box center [607, 269] width 71 height 28
click at [122, 19] on span "Save" at bounding box center [133, 22] width 37 height 14
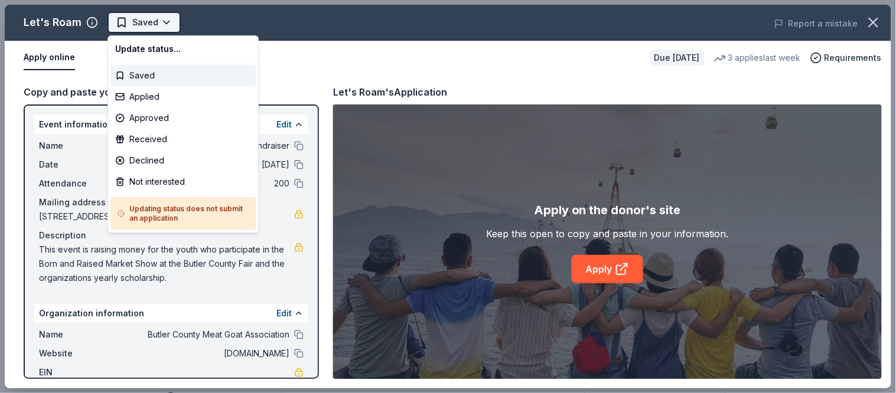
scroll to position [0, 0]
click at [151, 114] on div "Approved" at bounding box center [182, 117] width 145 height 21
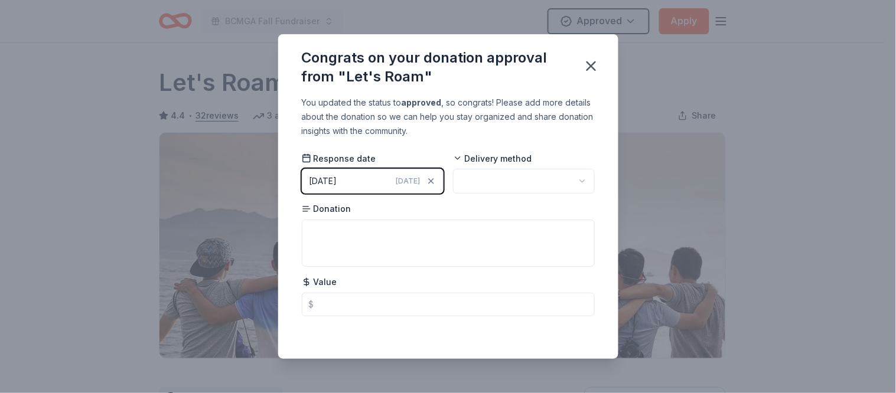
click at [491, 176] on html "BCMGA Fall Fundraiser Approved Apply Due in 37 days Share Let's Roam 4.4 • 32 r…" at bounding box center [448, 196] width 896 height 393
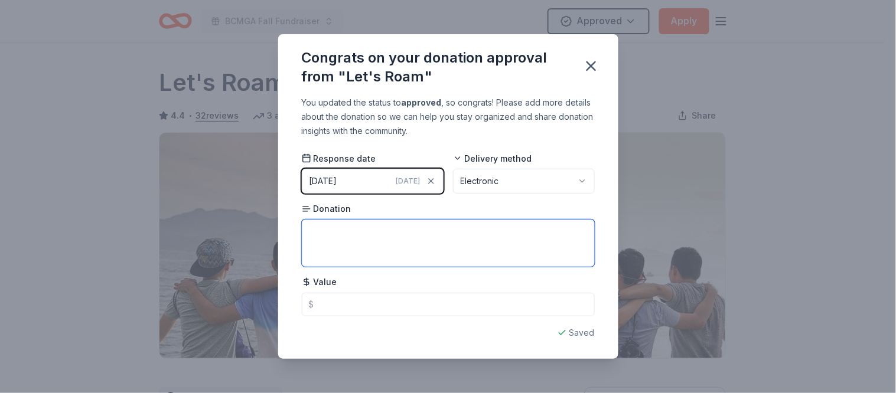
click at [371, 240] on textarea at bounding box center [448, 243] width 293 height 47
drag, startPoint x: 369, startPoint y: 230, endPoint x: 258, endPoint y: 223, distance: 111.8
click at [258, 223] on div "Congrats on your donation approval from "Let's Roam" You updated the status to …" at bounding box center [448, 196] width 896 height 393
type textarea "Tickets for Scavenger Hunt adventures."
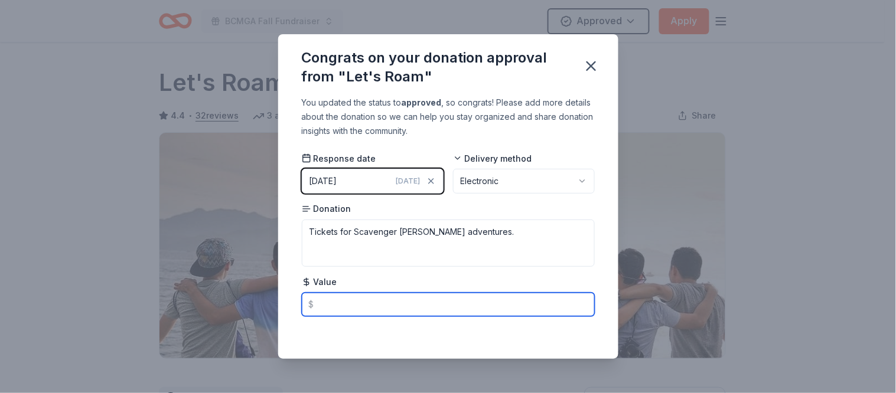
click at [427, 299] on input "text" at bounding box center [448, 305] width 293 height 24
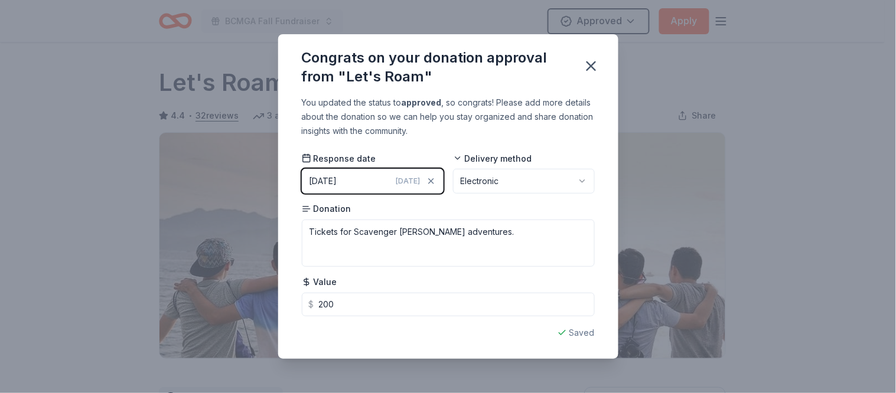
type input "200.00"
click at [571, 333] on div "Saving..." at bounding box center [448, 333] width 293 height 14
click at [586, 68] on icon "button" at bounding box center [591, 66] width 17 height 17
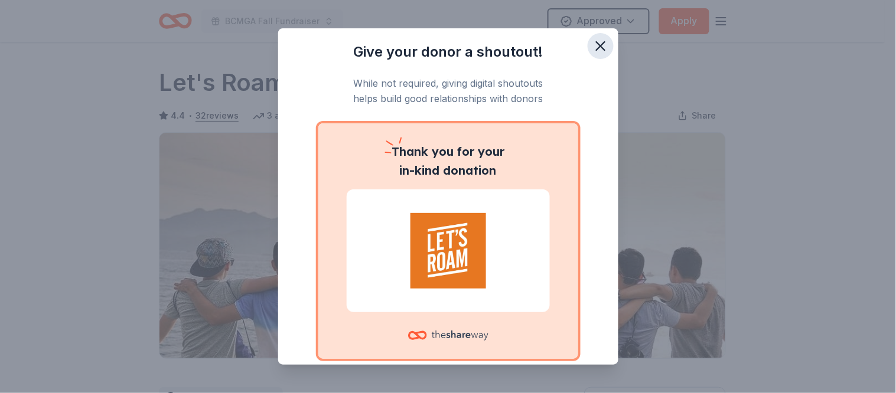
click at [597, 45] on icon "button" at bounding box center [601, 46] width 8 height 8
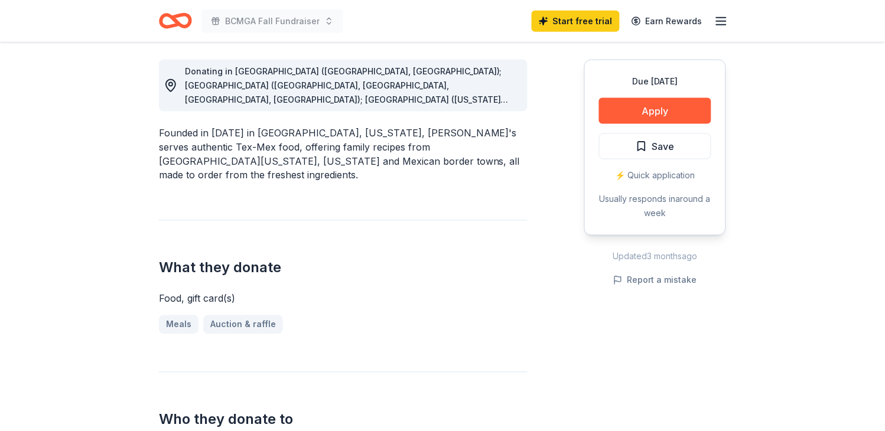
scroll to position [393, 0]
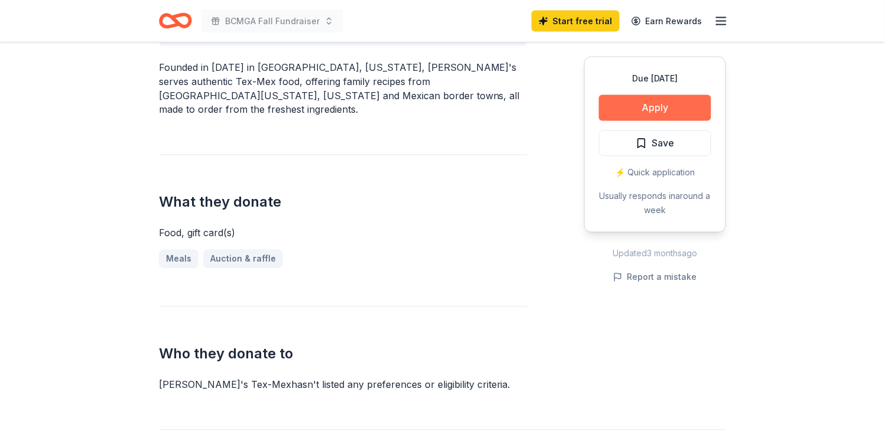
click at [676, 107] on button "Apply" at bounding box center [655, 108] width 112 height 26
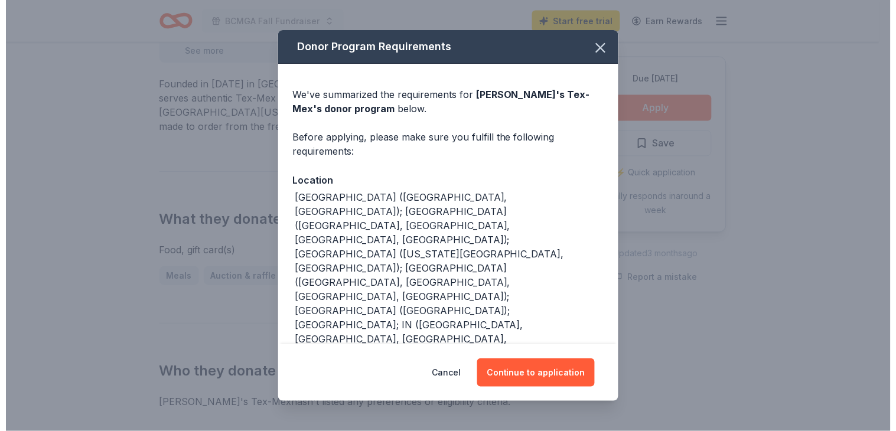
scroll to position [402, 0]
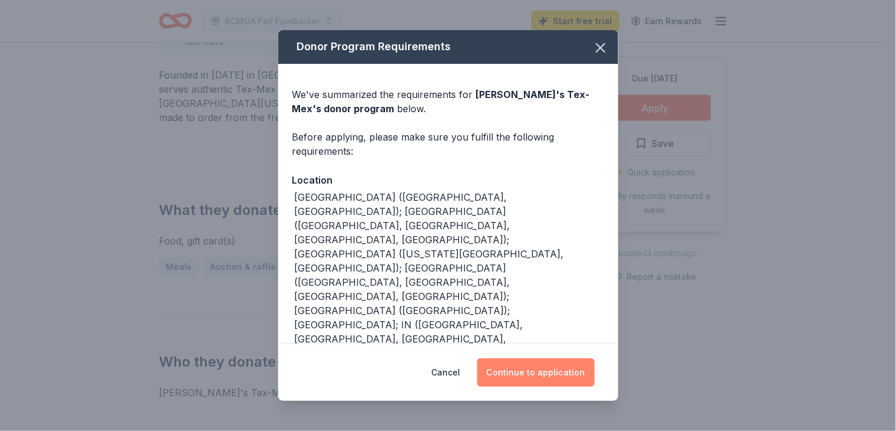
click at [542, 371] on button "Continue to application" at bounding box center [536, 372] width 118 height 28
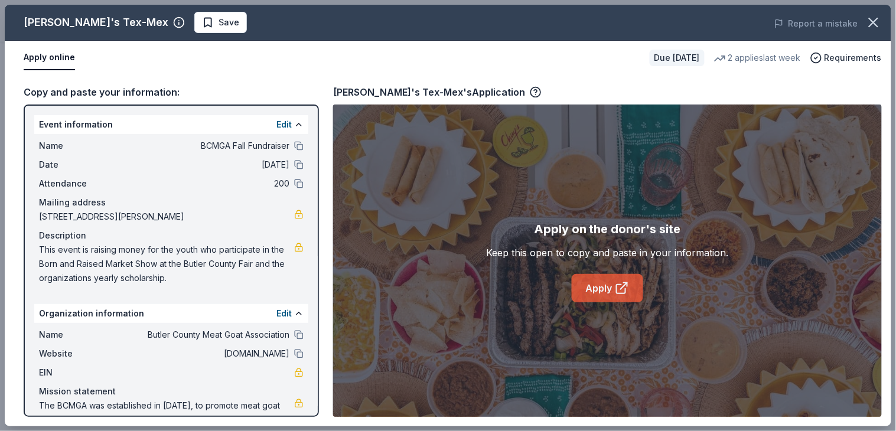
click at [612, 286] on link "Apply" at bounding box center [607, 288] width 71 height 28
click at [606, 288] on link "Apply" at bounding box center [607, 288] width 71 height 28
click at [202, 17] on span "Save" at bounding box center [220, 22] width 37 height 14
